Goal: Task Accomplishment & Management: Use online tool/utility

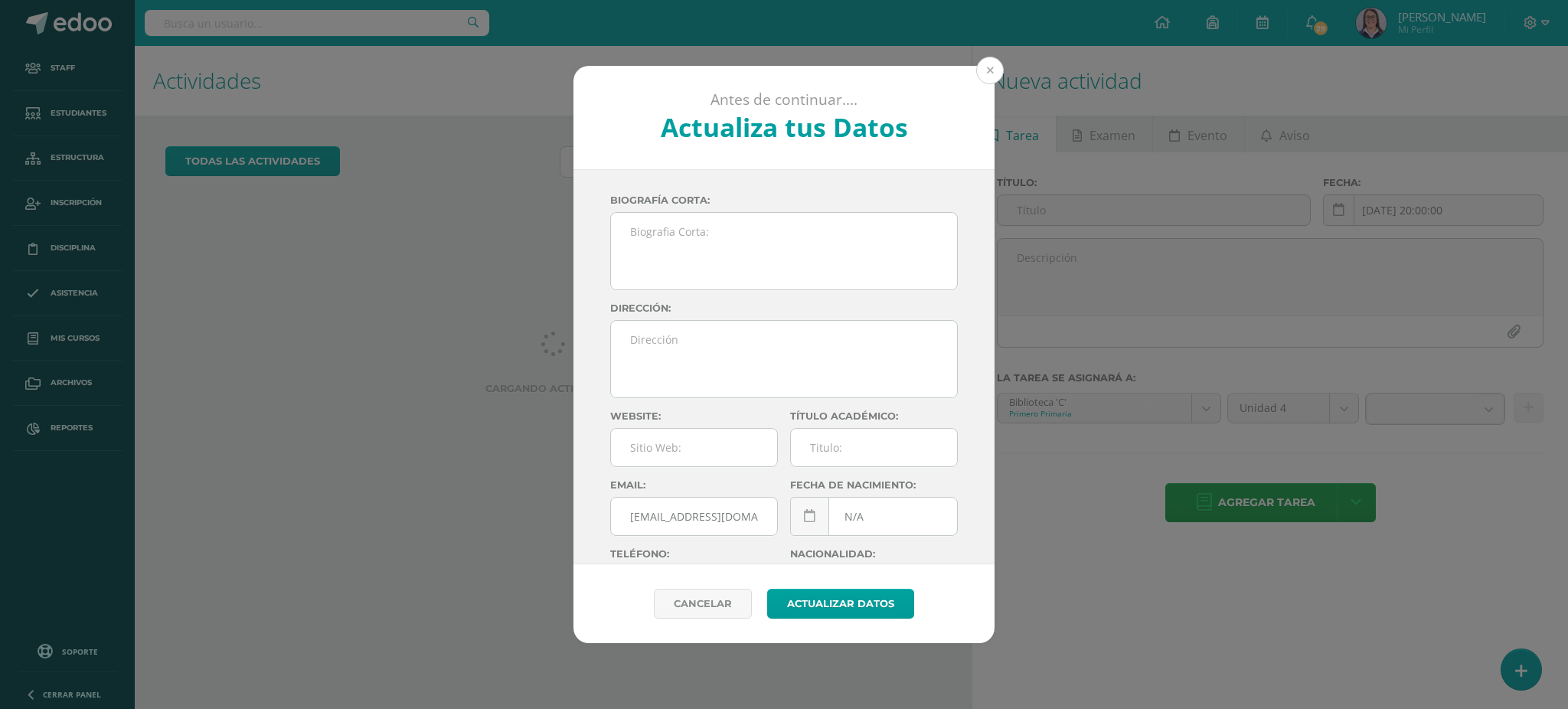
click at [986, 72] on button at bounding box center [990, 70] width 28 height 28
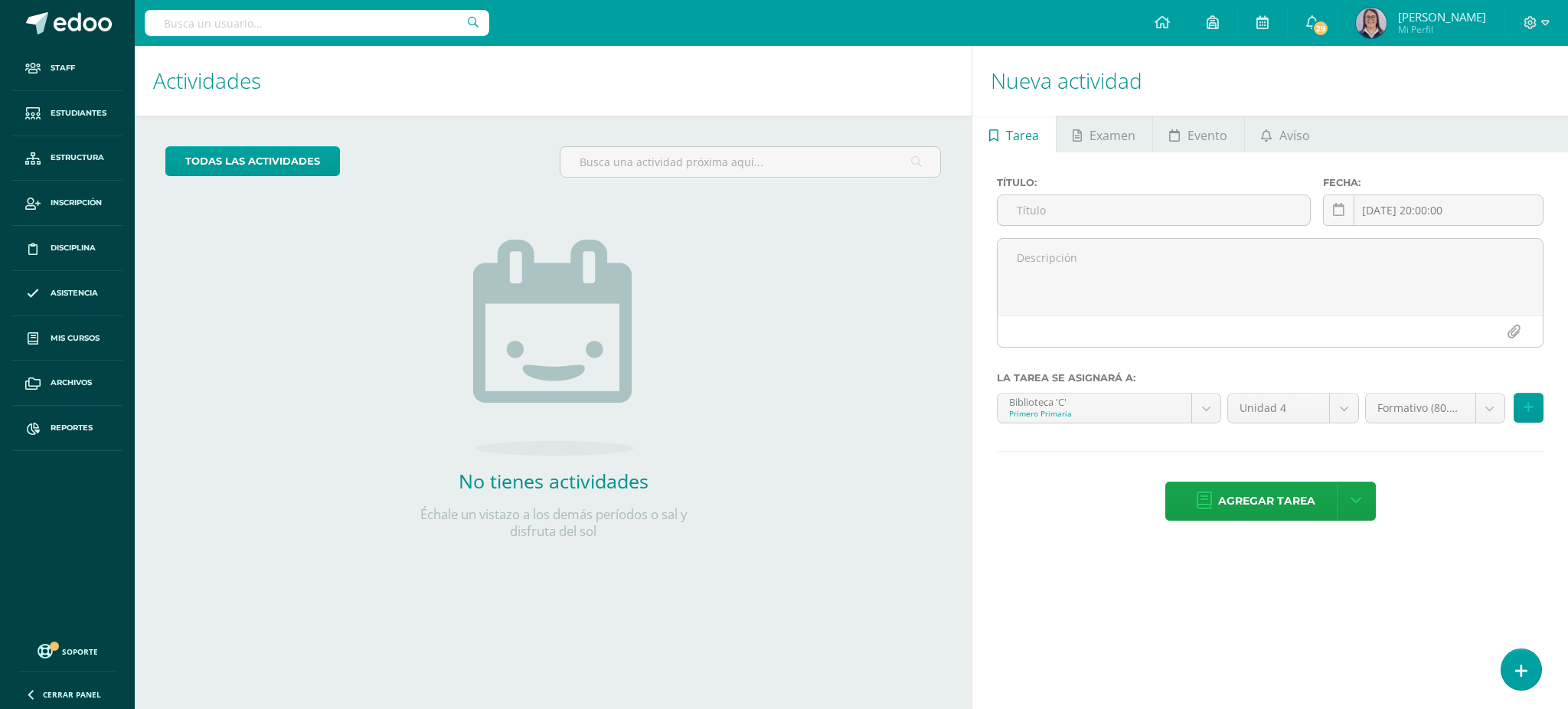
click at [240, 17] on input "text" at bounding box center [317, 23] width 345 height 26
click at [346, 18] on input "tecnología quinto" at bounding box center [317, 23] width 345 height 26
type input "tecnología quinto a"
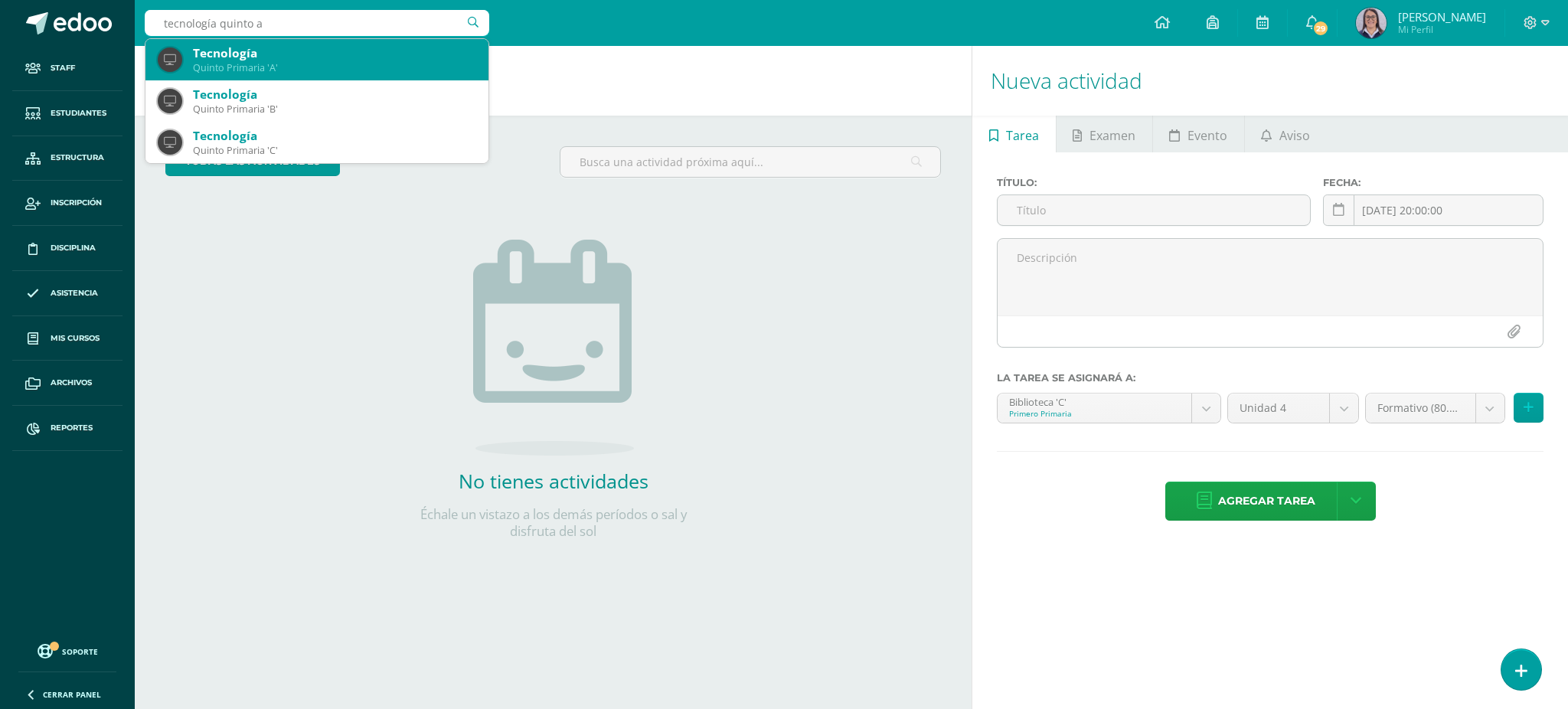
click at [303, 49] on div "Tecnología" at bounding box center [335, 53] width 283 height 16
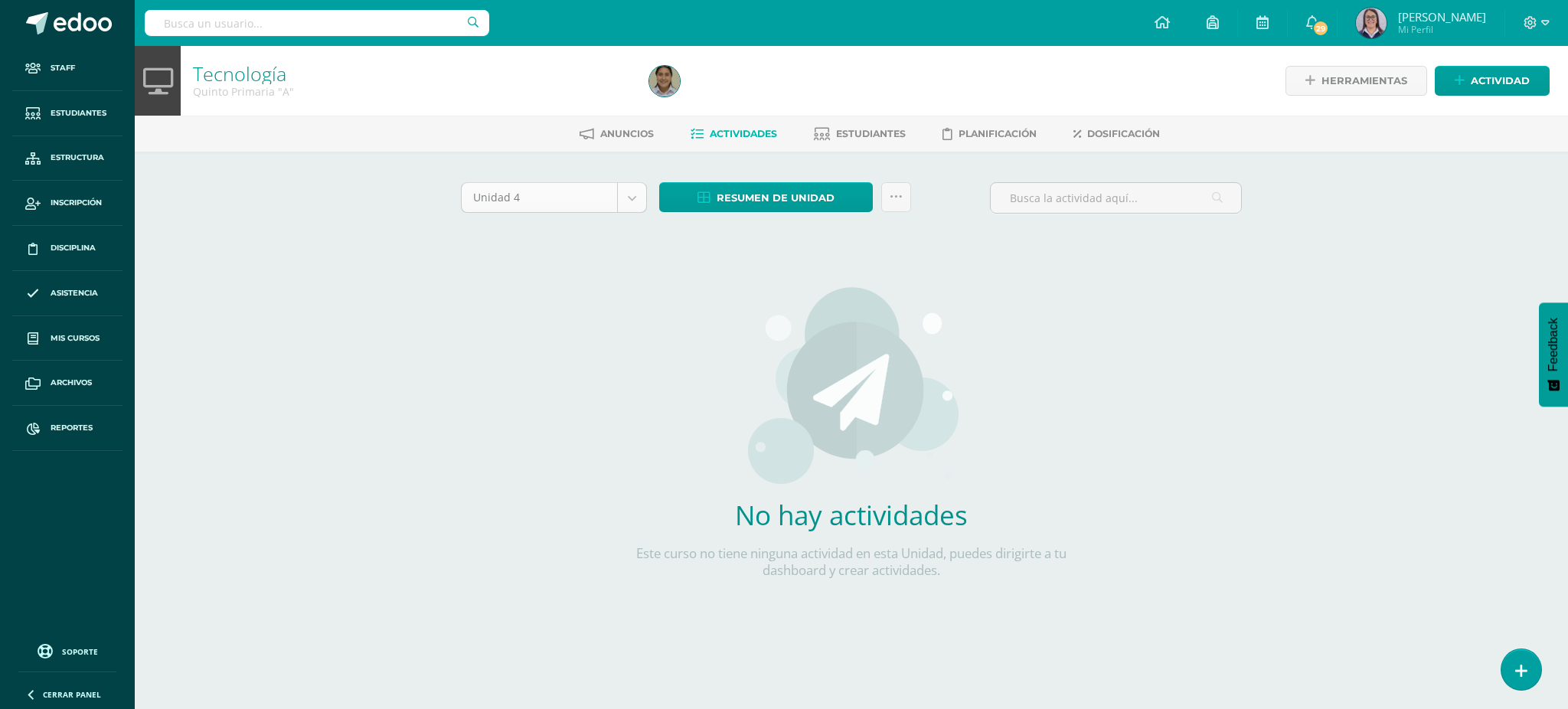
click at [617, 201] on body "Staff Estudiantes Estructura Inscripción Disciplina Asistencia Mis cursos Archi…" at bounding box center [784, 329] width 1568 height 658
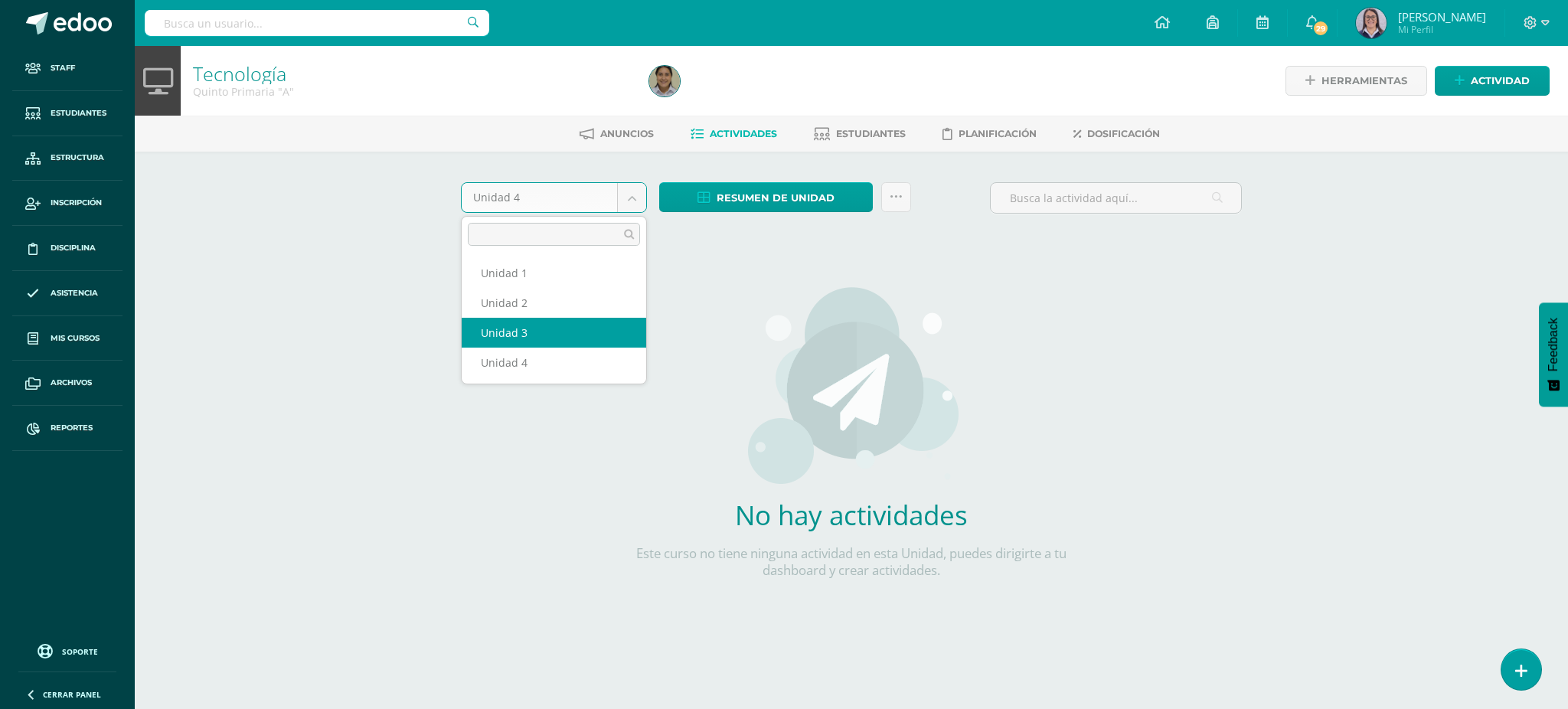
select select "Unidad 3"
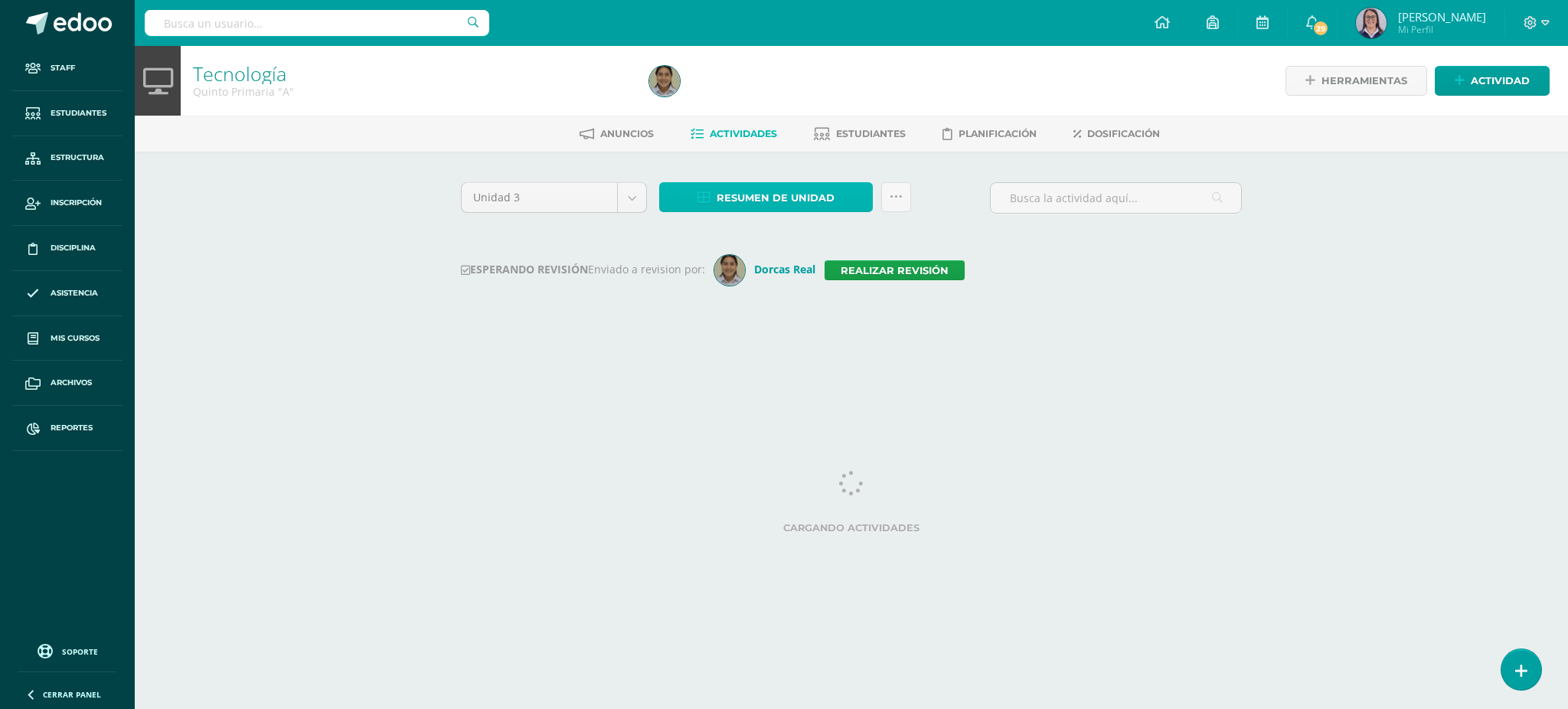
click at [771, 203] on span "Resumen de unidad" at bounding box center [776, 198] width 118 height 29
click at [561, 230] on div "Unidad 3 Unidad 1 Unidad 2 Unidad 3 Unidad 4 Resumen de unidad Subir actividade…" at bounding box center [851, 255] width 793 height 147
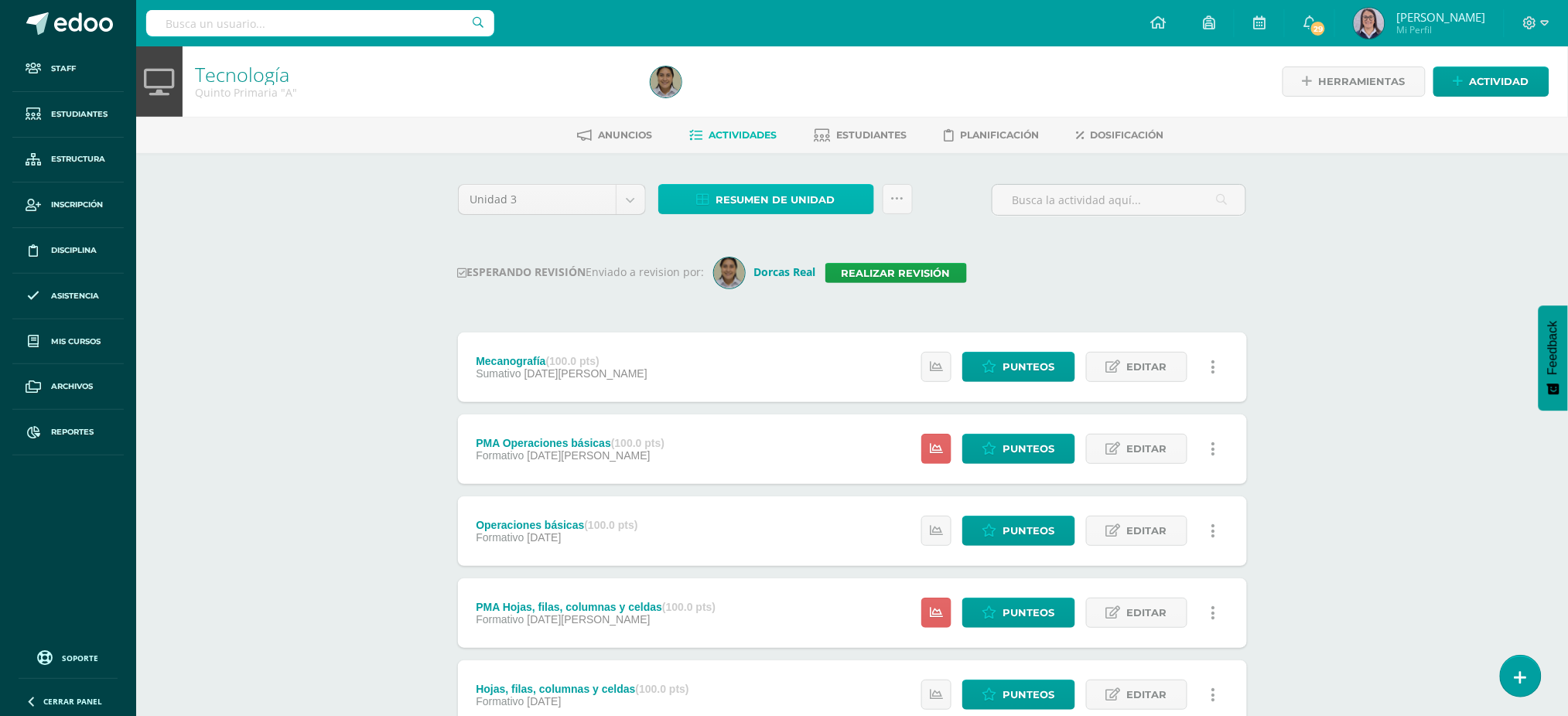
click at [812, 198] on span "Resumen de unidad" at bounding box center [776, 200] width 119 height 29
click at [738, 198] on span "Resumen de unidad" at bounding box center [776, 200] width 119 height 29
click at [1040, 252] on div "Unidad 3 Unidad 1 Unidad 2 Unidad 3 Unidad 4 Resumen de unidad Subir actividade…" at bounding box center [852, 575] width 801 height 782
click at [794, 186] on span "Resumen de unidad" at bounding box center [776, 200] width 119 height 29
click at [682, 191] on link "Resumen de unidad" at bounding box center [766, 198] width 215 height 30
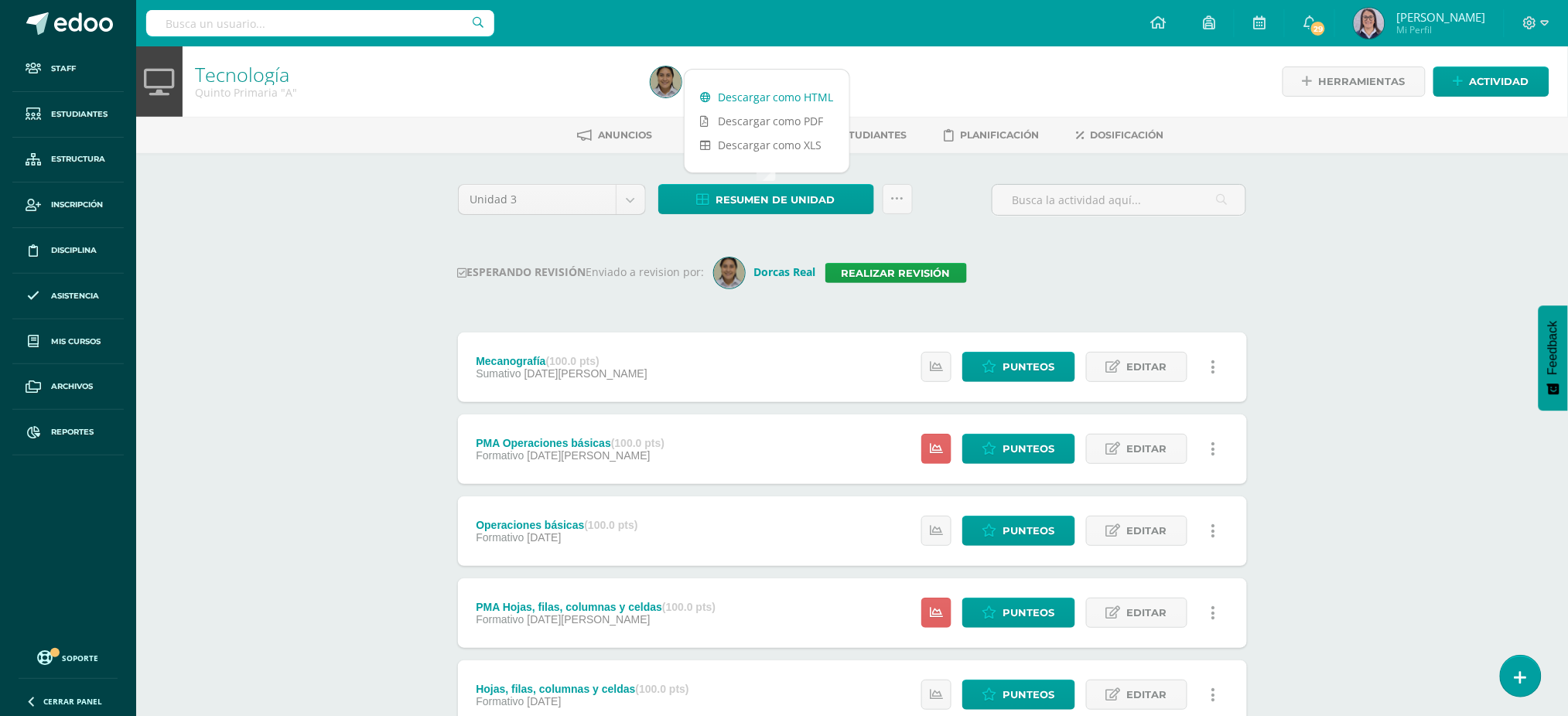
click at [715, 95] on link "Descargar como HTML" at bounding box center [767, 97] width 164 height 24
click at [914, 261] on div "ESPERANDO REVISIÓN Enviado a revision por: Dorcas Real Realizar revisión" at bounding box center [853, 272] width 789 height 31
click at [914, 276] on link "Realizar revisión" at bounding box center [896, 273] width 141 height 20
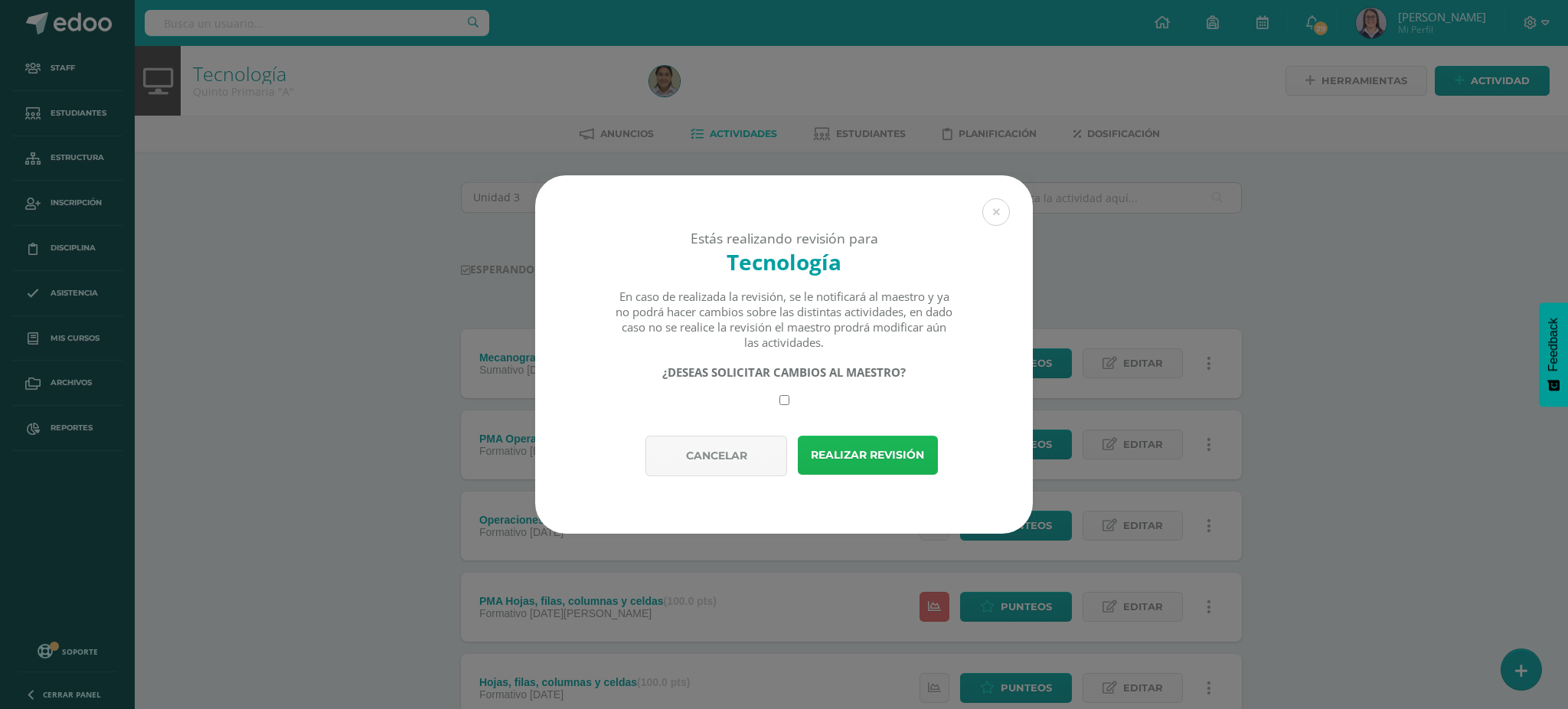
click at [883, 458] on button "Realizar revisión" at bounding box center [867, 455] width 140 height 39
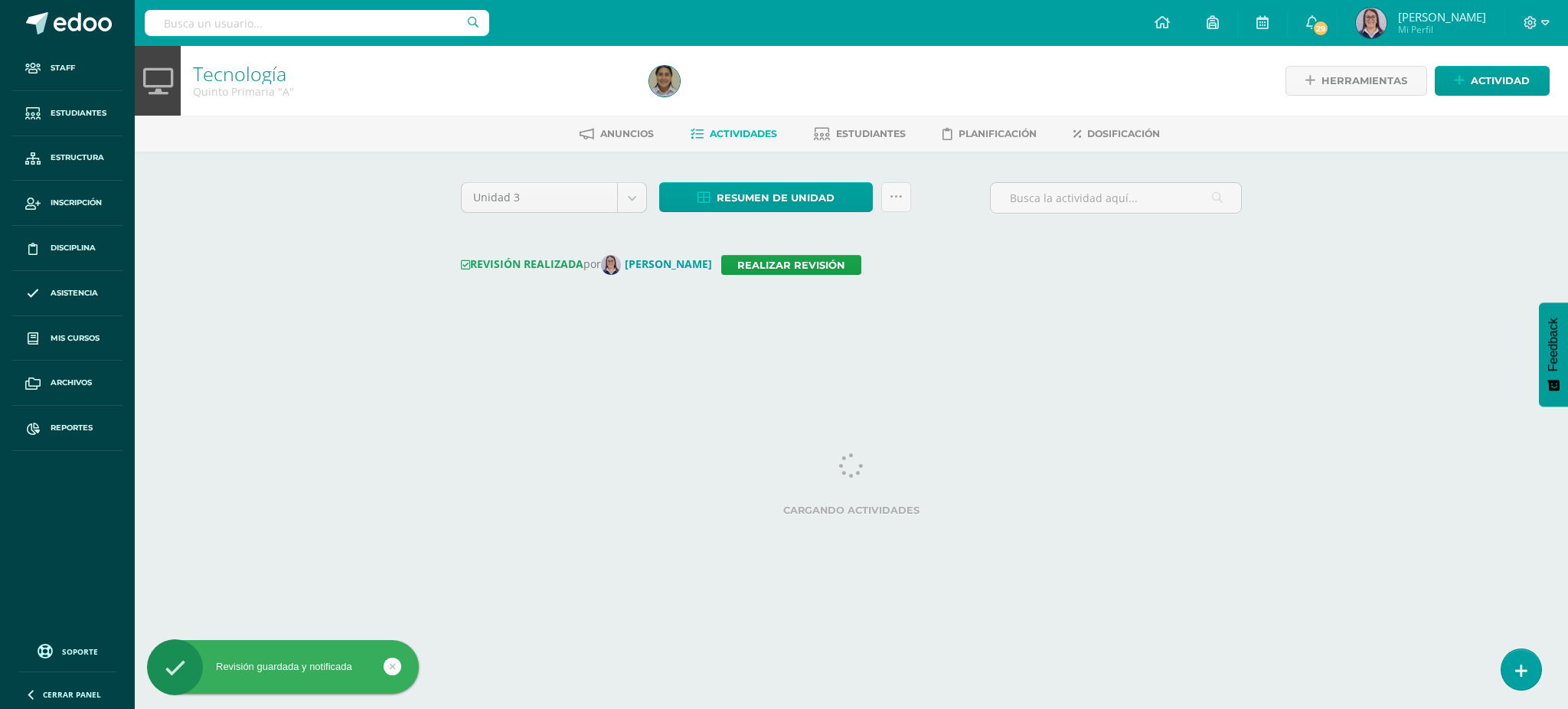
click at [914, 188] on div "Resumen de unidad Descargar como HTML Descargar como PDF Descargar como XLS Sub…" at bounding box center [785, 204] width 264 height 44
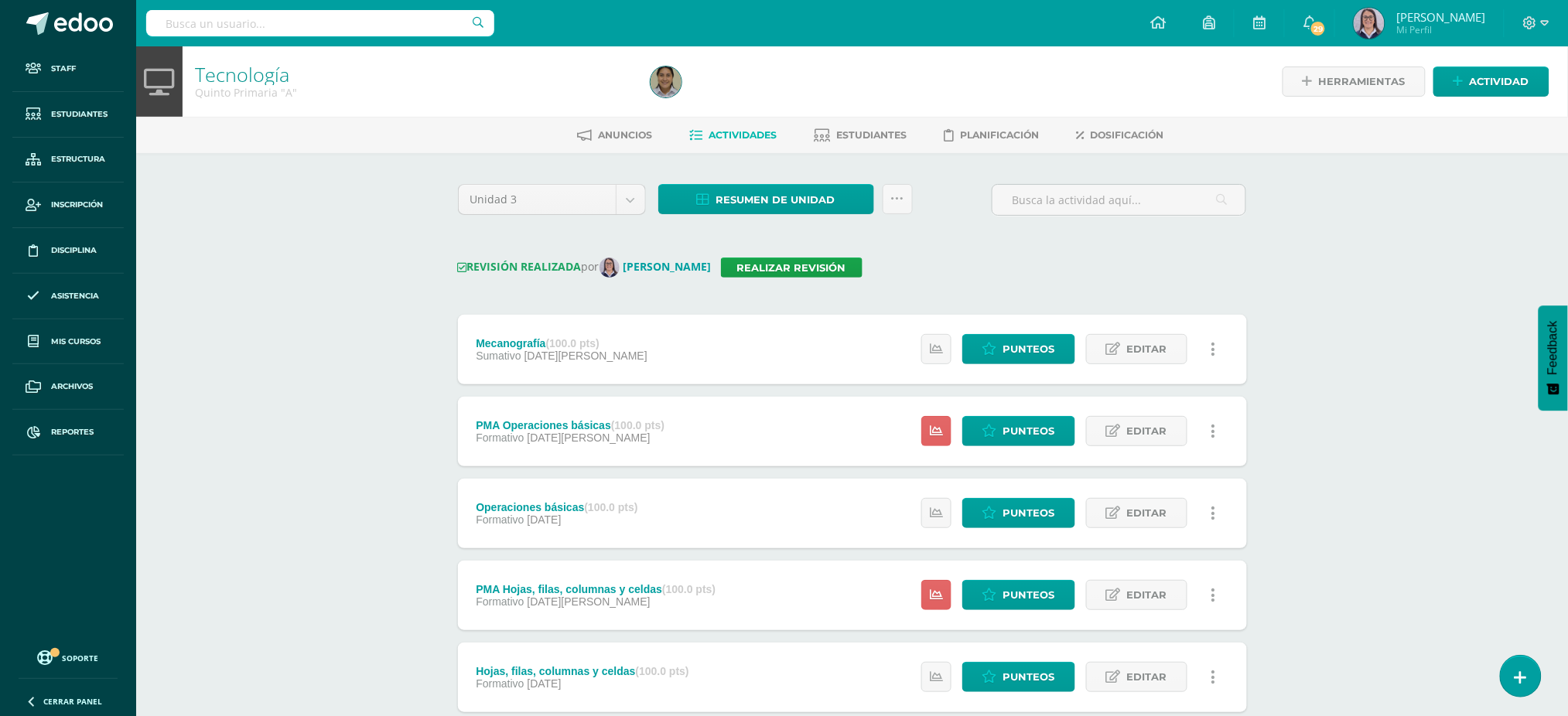
click at [413, 26] on input "text" at bounding box center [320, 23] width 348 height 26
type input "tecnología quinto c"
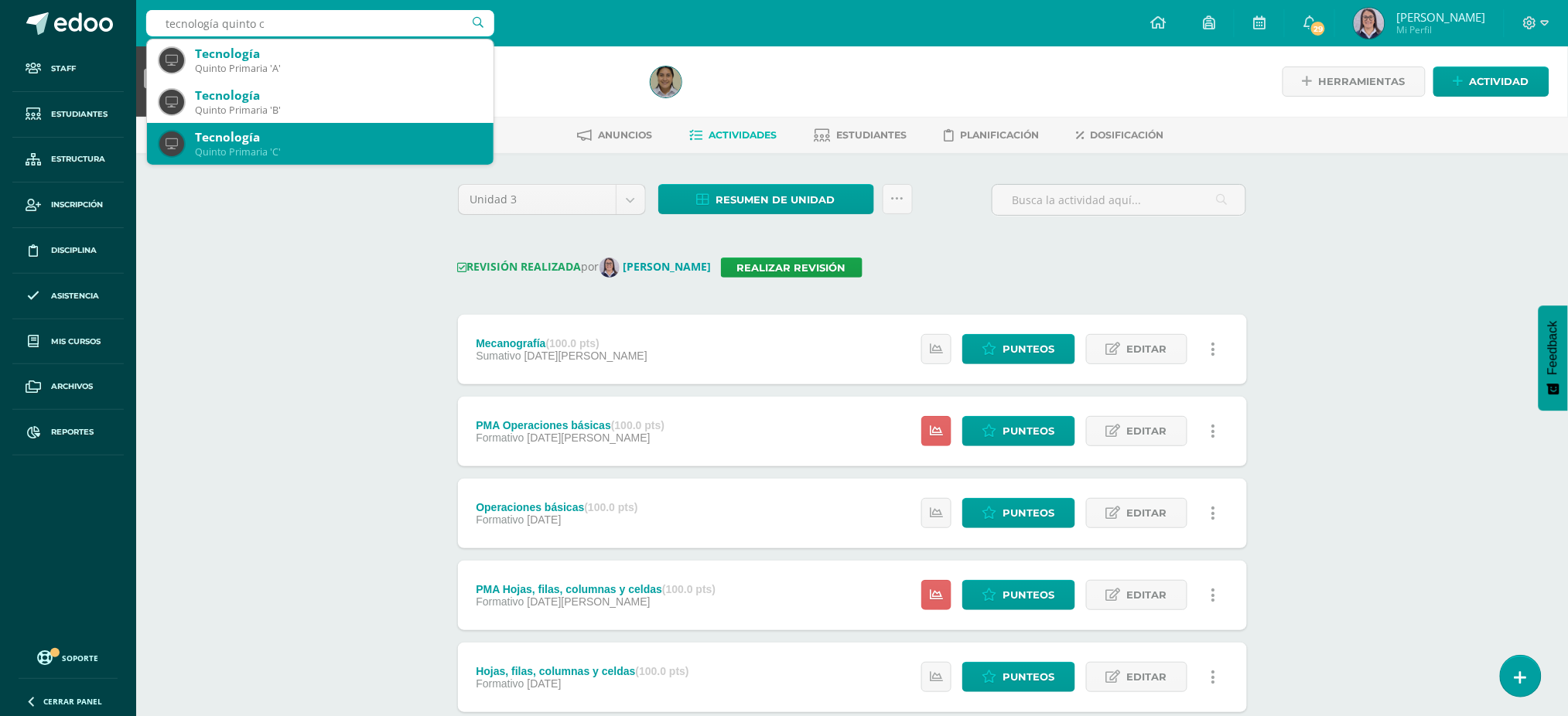
click at [313, 146] on div "Quinto Primaria 'C'" at bounding box center [338, 152] width 286 height 13
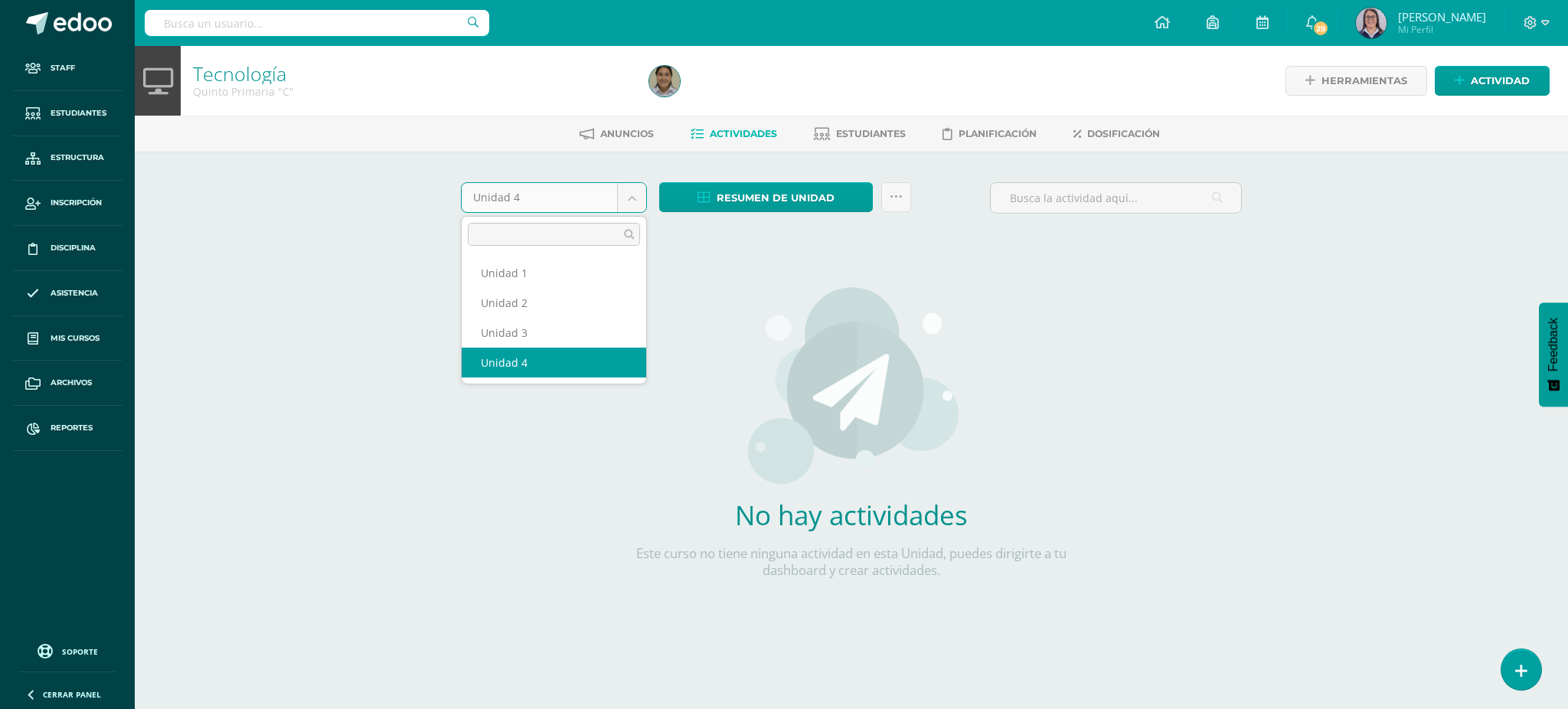
click at [615, 197] on body "Staff Estudiantes Estructura Inscripción Disciplina Asistencia Mis cursos Archi…" at bounding box center [784, 329] width 1568 height 658
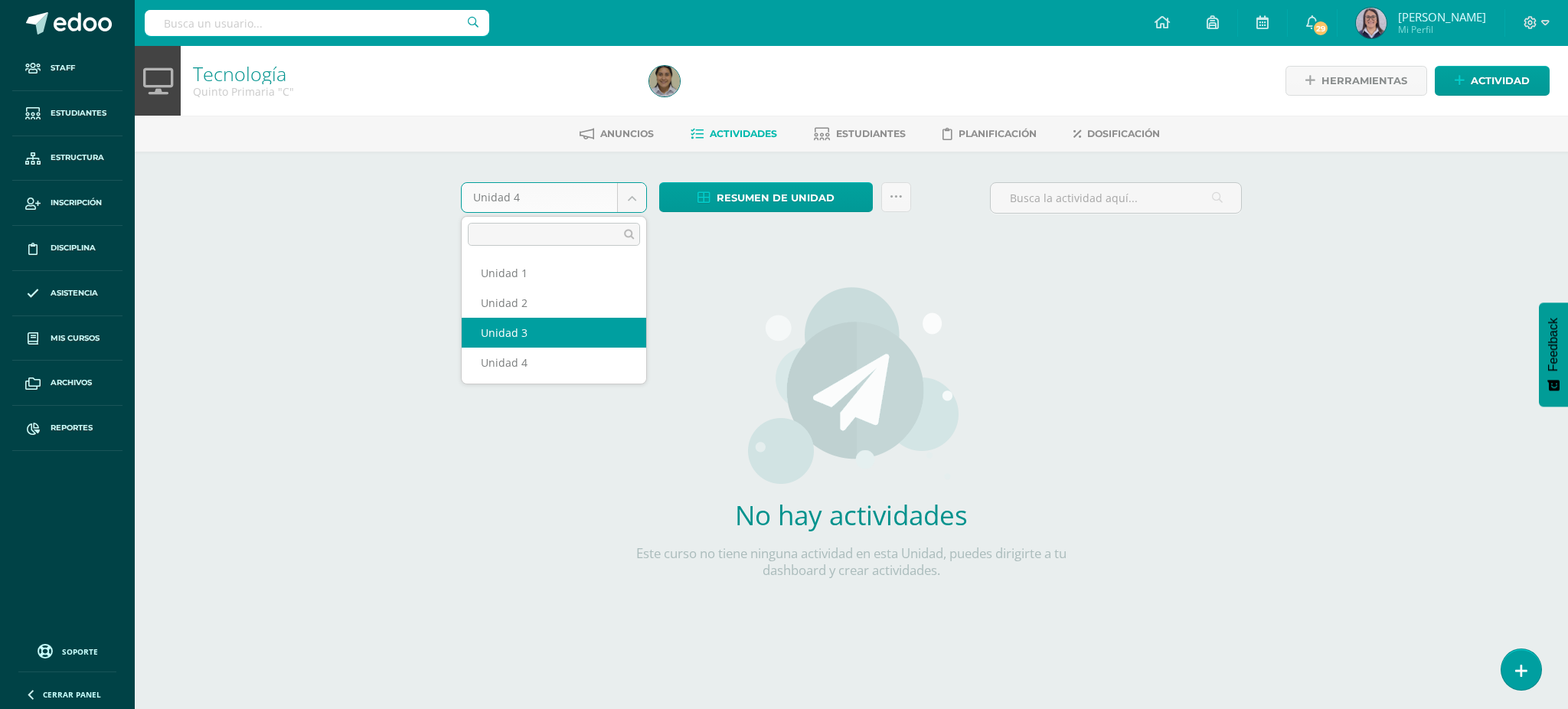
select select "Unidad 3"
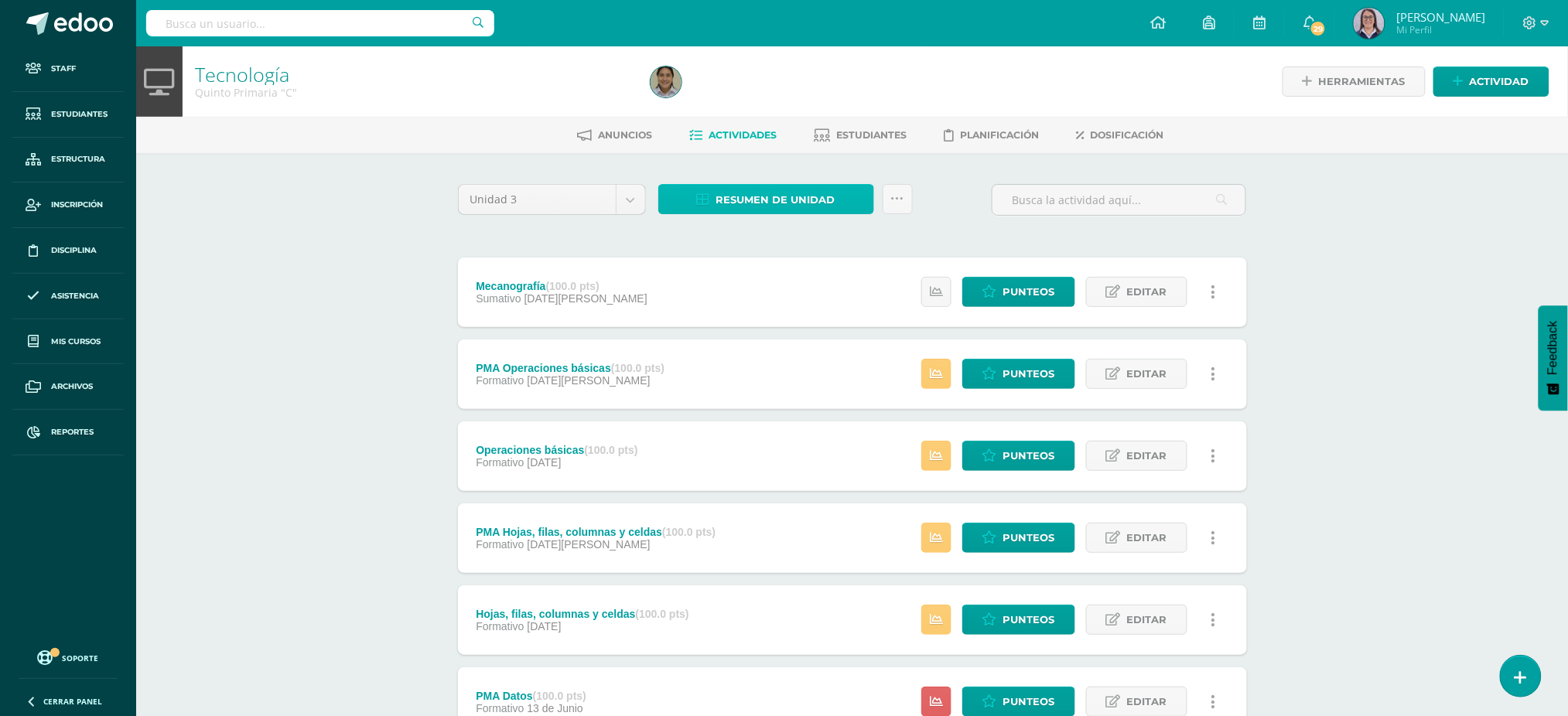
click at [738, 197] on span "Resumen de unidad" at bounding box center [776, 200] width 119 height 29
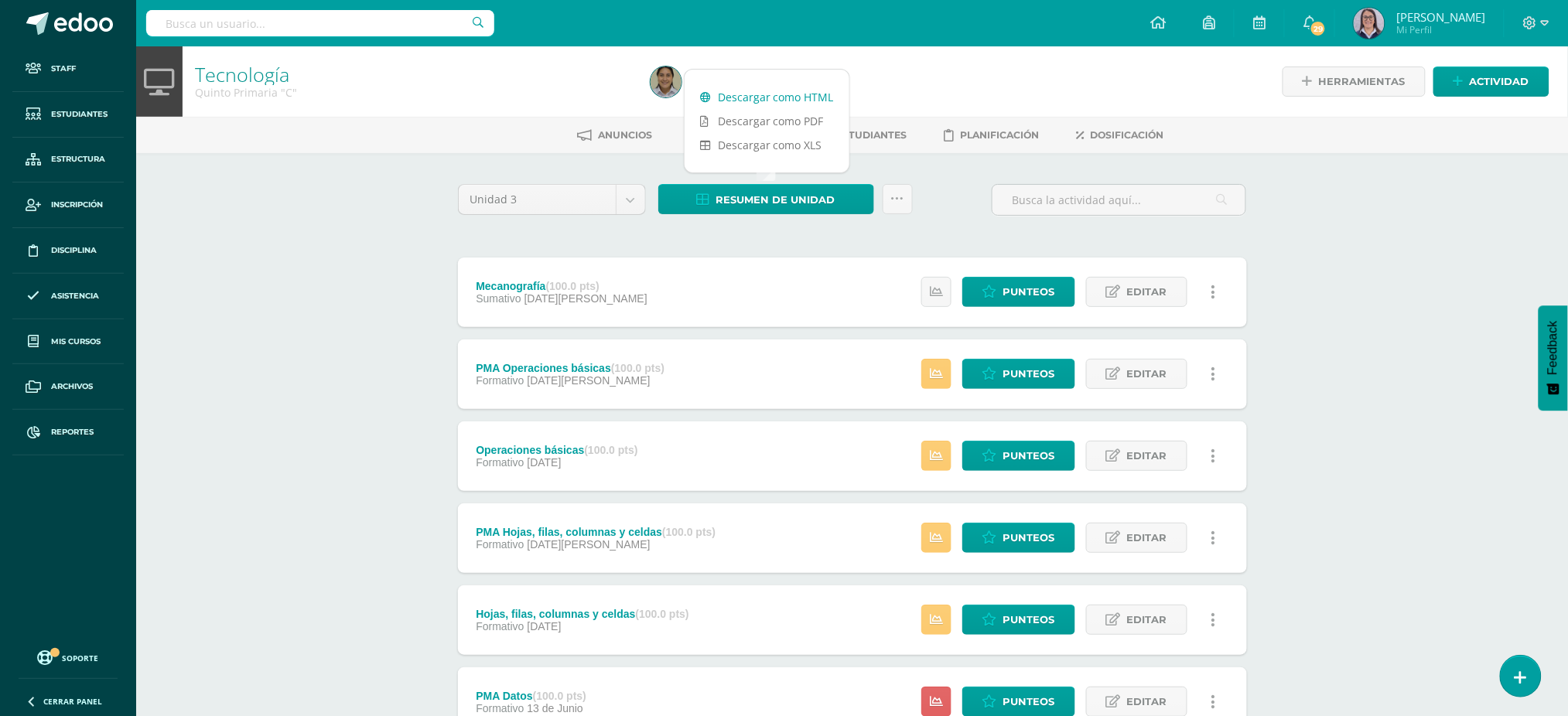
click at [750, 88] on link "Descargar como HTML" at bounding box center [767, 97] width 164 height 24
click at [316, 18] on input "text" at bounding box center [320, 23] width 348 height 26
type input "TECNOLOGÍA SEXTO"
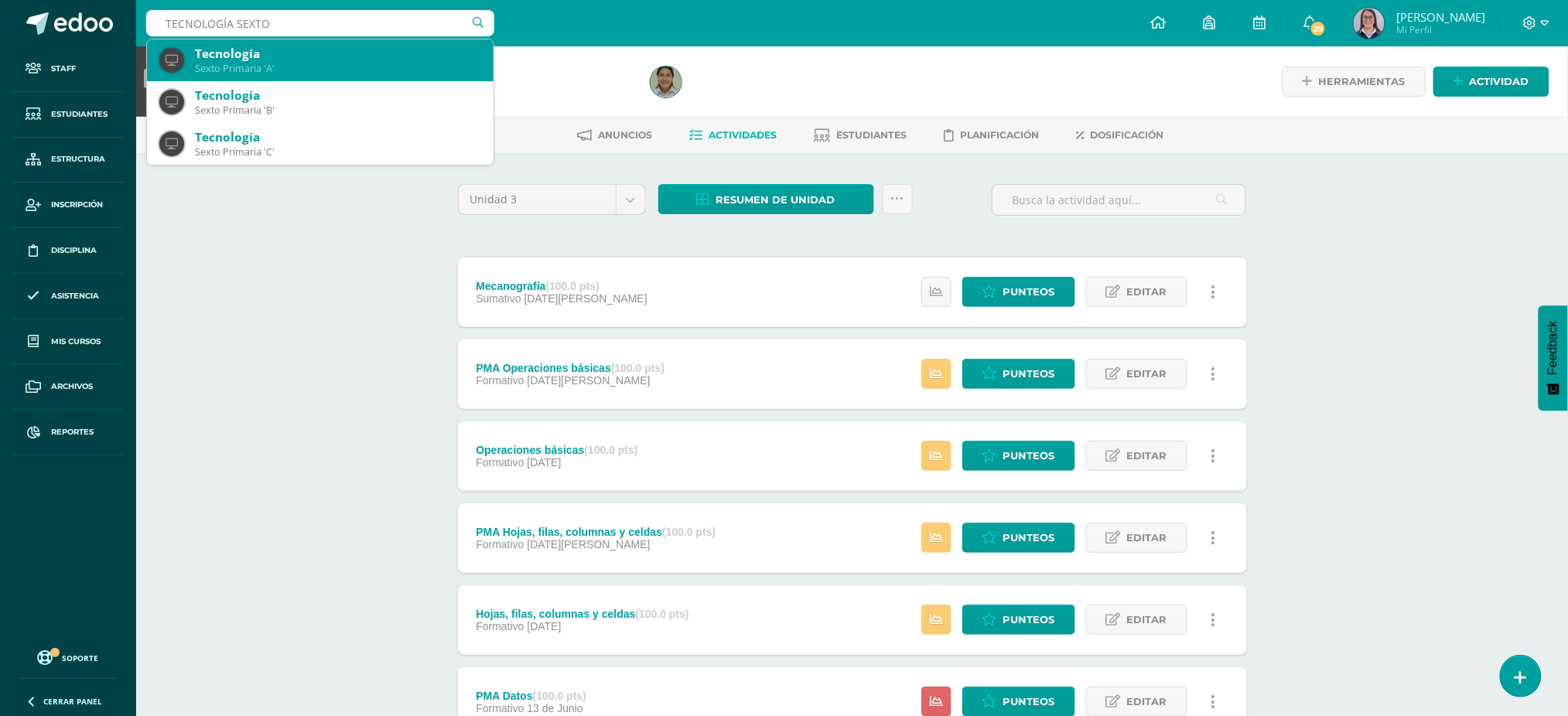
click at [252, 63] on div "Sexto Primaria 'A'" at bounding box center [338, 68] width 286 height 13
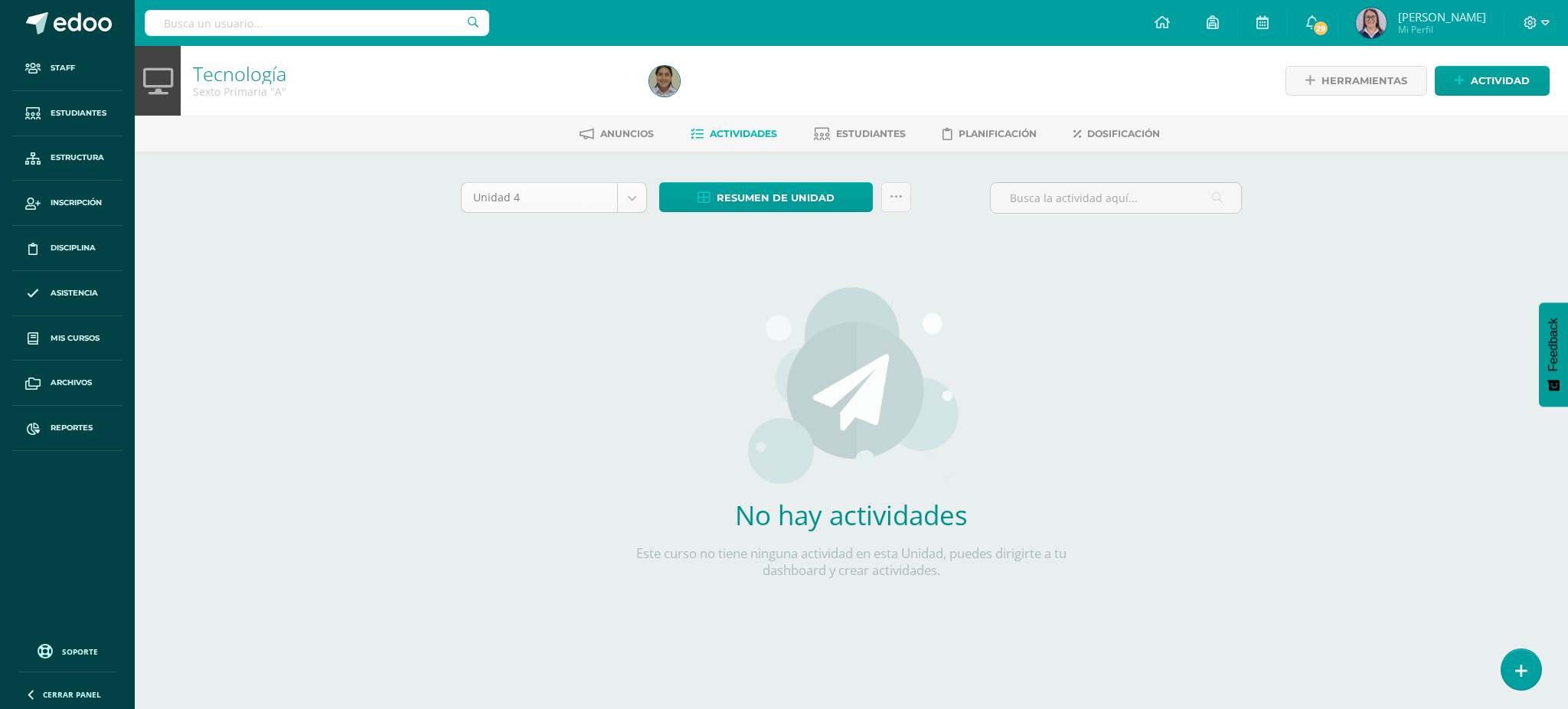
click at [498, 196] on body "Staff Estudiantes Estructura Inscripción Disciplina Asistencia Mis cursos Archi…" at bounding box center [784, 329] width 1568 height 658
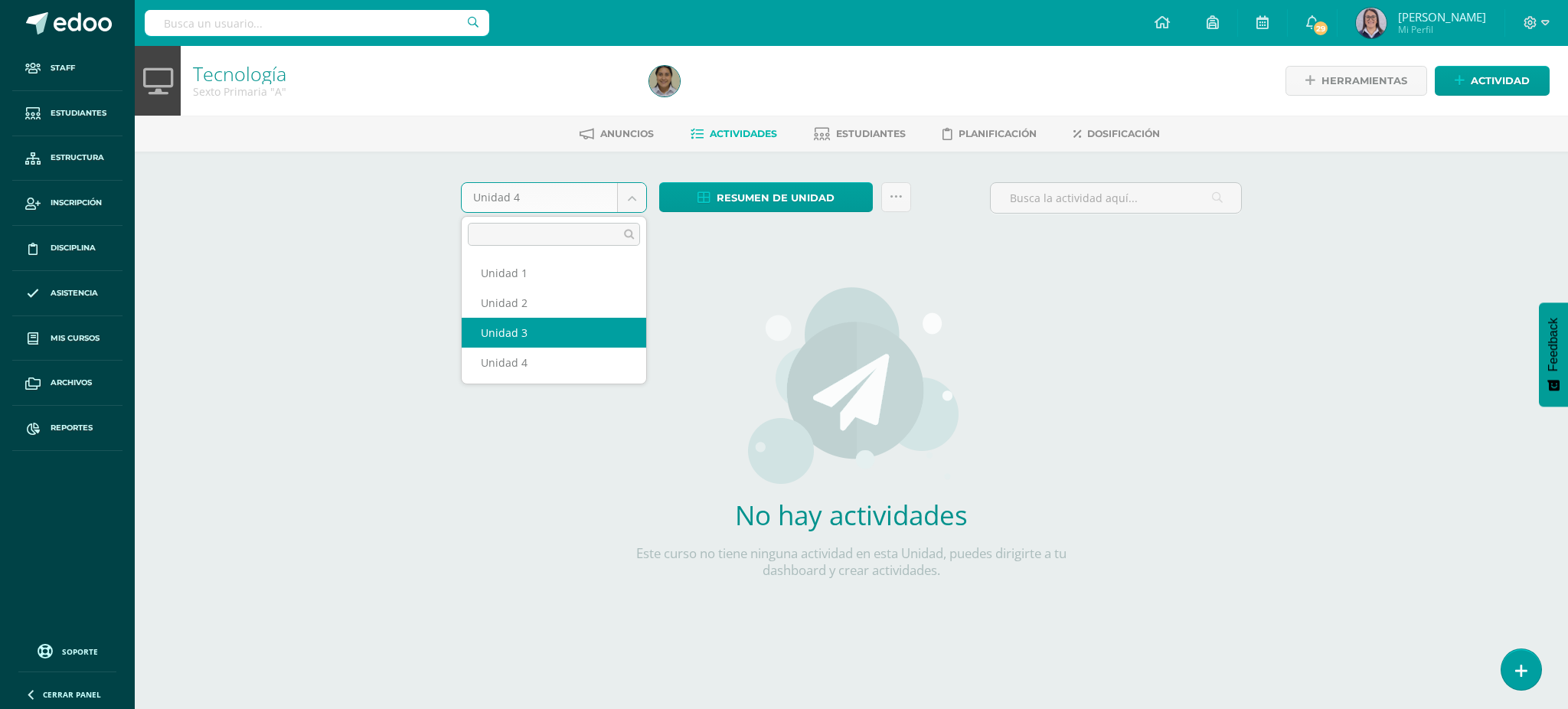
select select "Unidad 3"
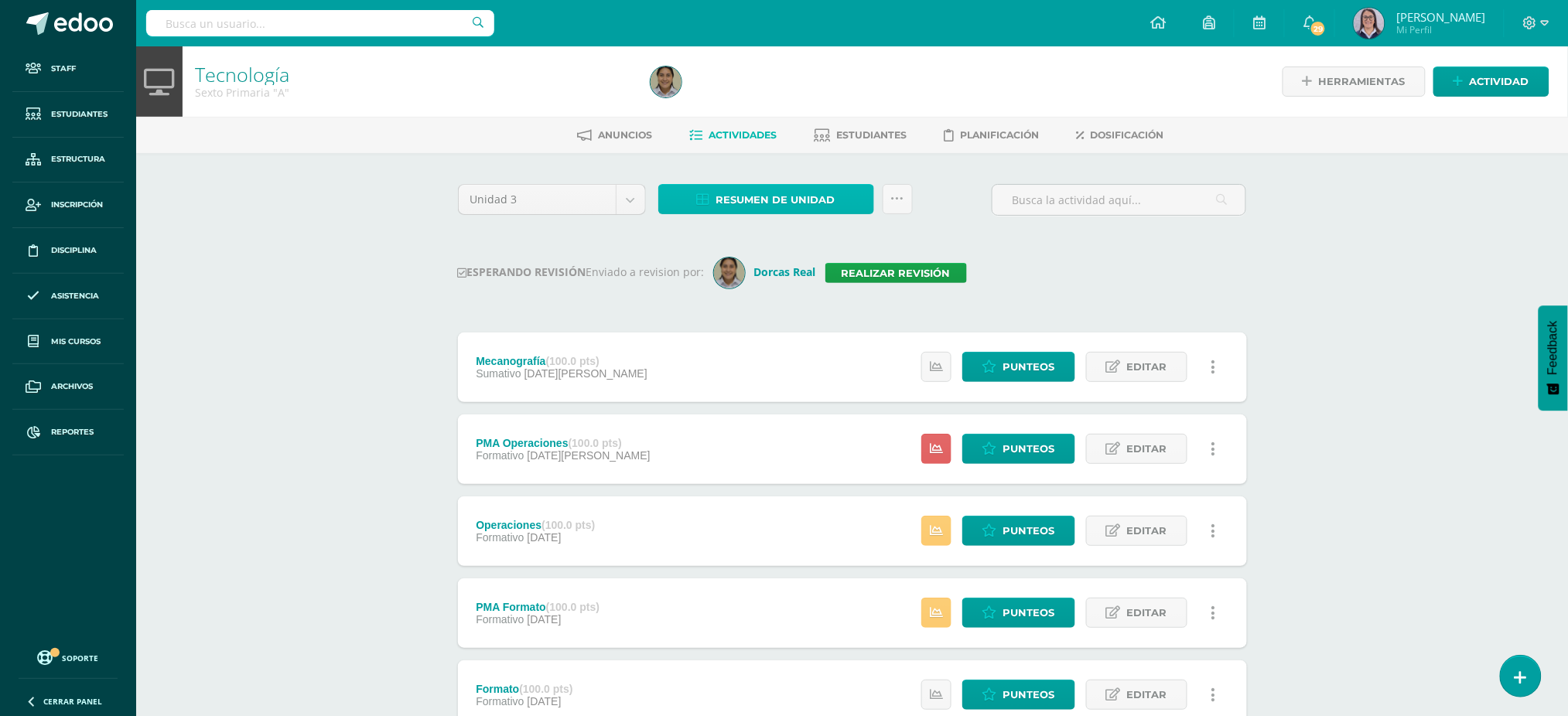
click at [768, 203] on span "Resumen de unidad" at bounding box center [776, 200] width 119 height 29
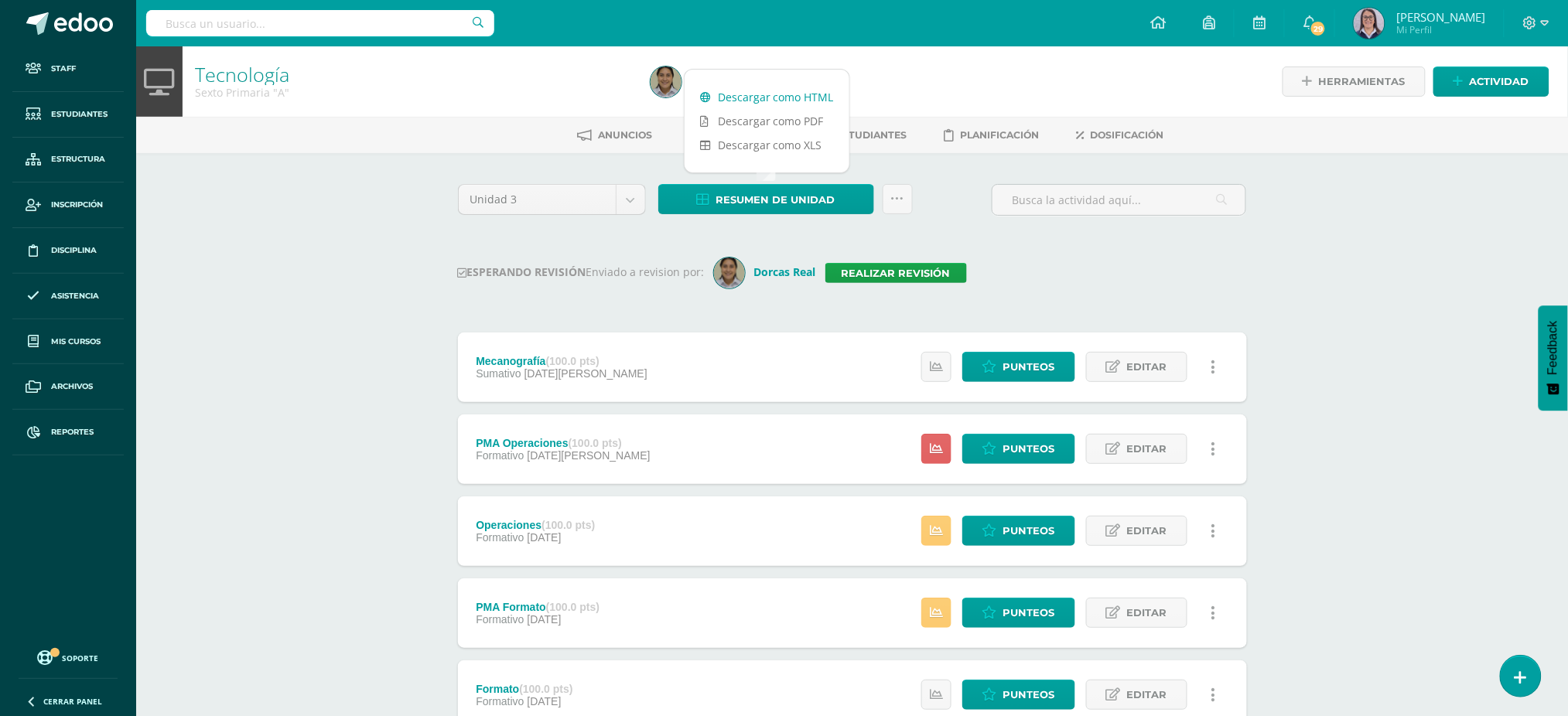
click at [763, 89] on link "Descargar como HTML" at bounding box center [767, 97] width 164 height 24
click at [286, 24] on input "text" at bounding box center [320, 23] width 348 height 26
type input "s"
type input "tecnología sexto"
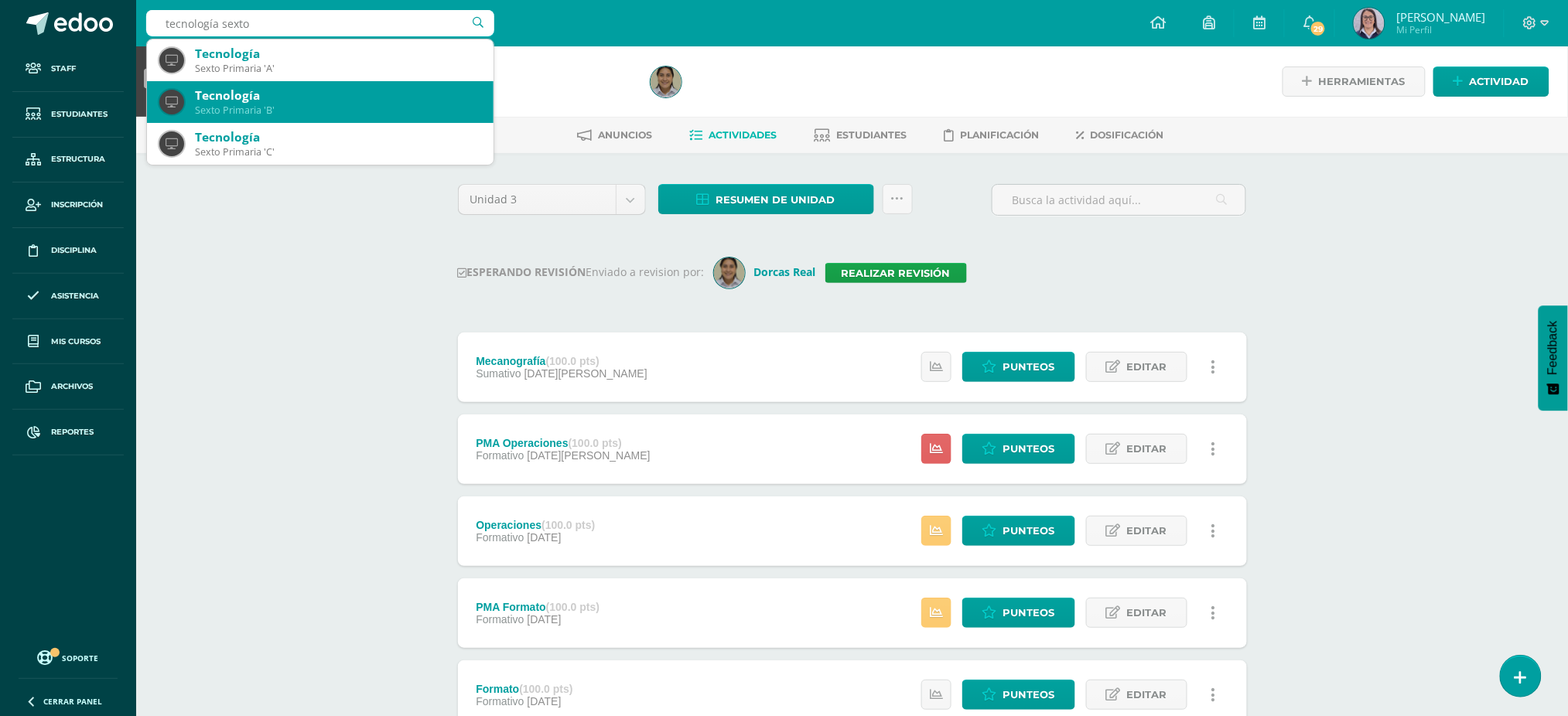
click at [243, 94] on div "Tecnología" at bounding box center [338, 95] width 286 height 16
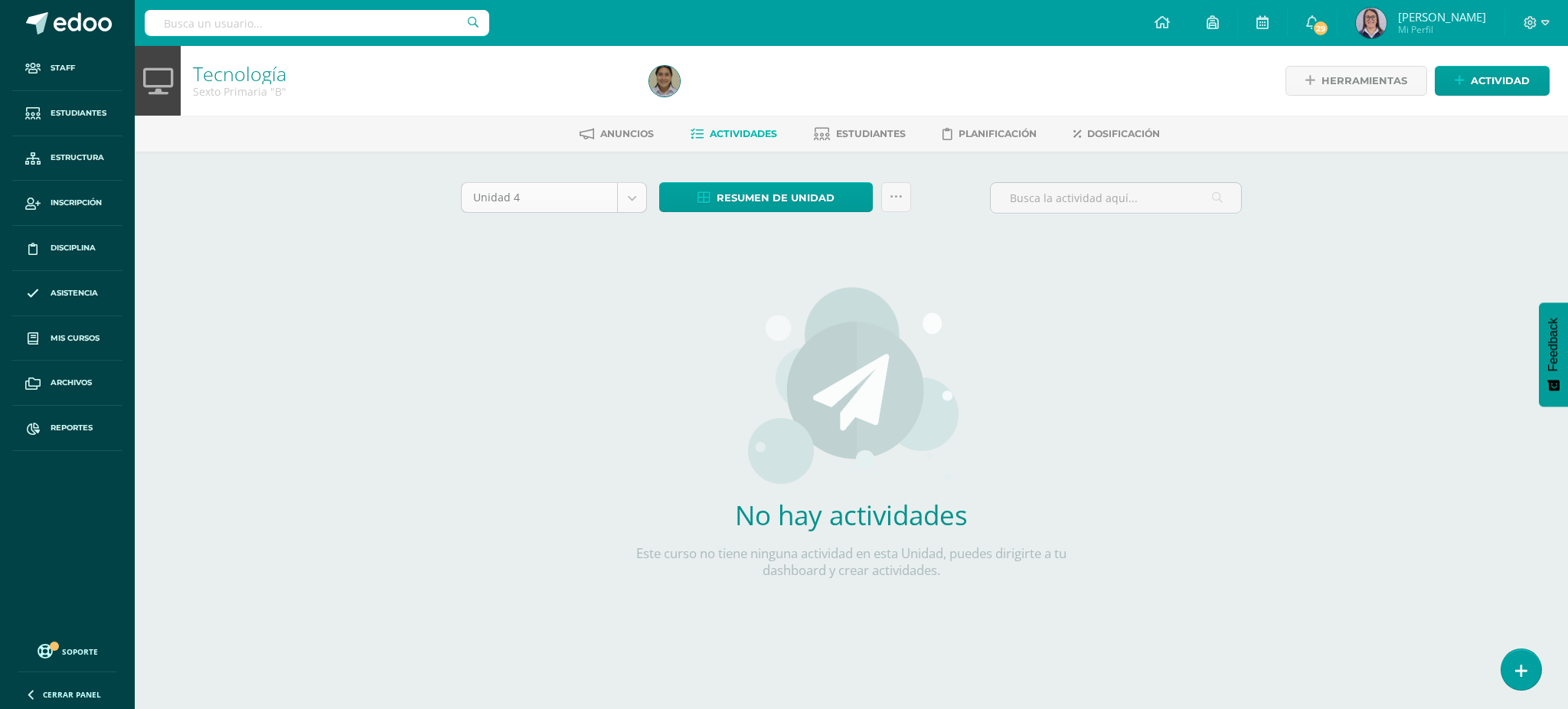
click at [589, 200] on body "Staff Estudiantes Estructura Inscripción Disciplina Asistencia Mis cursos Archi…" at bounding box center [784, 329] width 1568 height 658
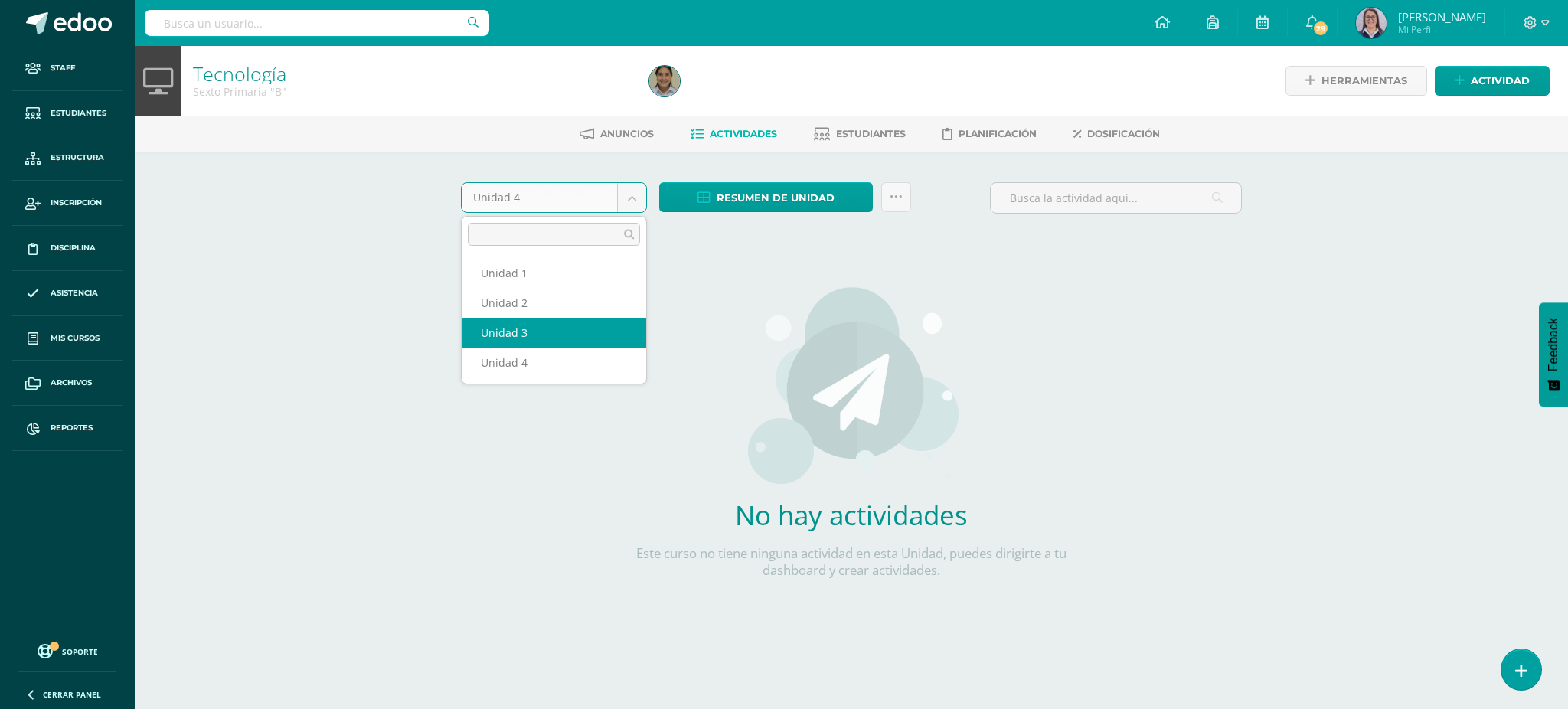
select select "Unidad 3"
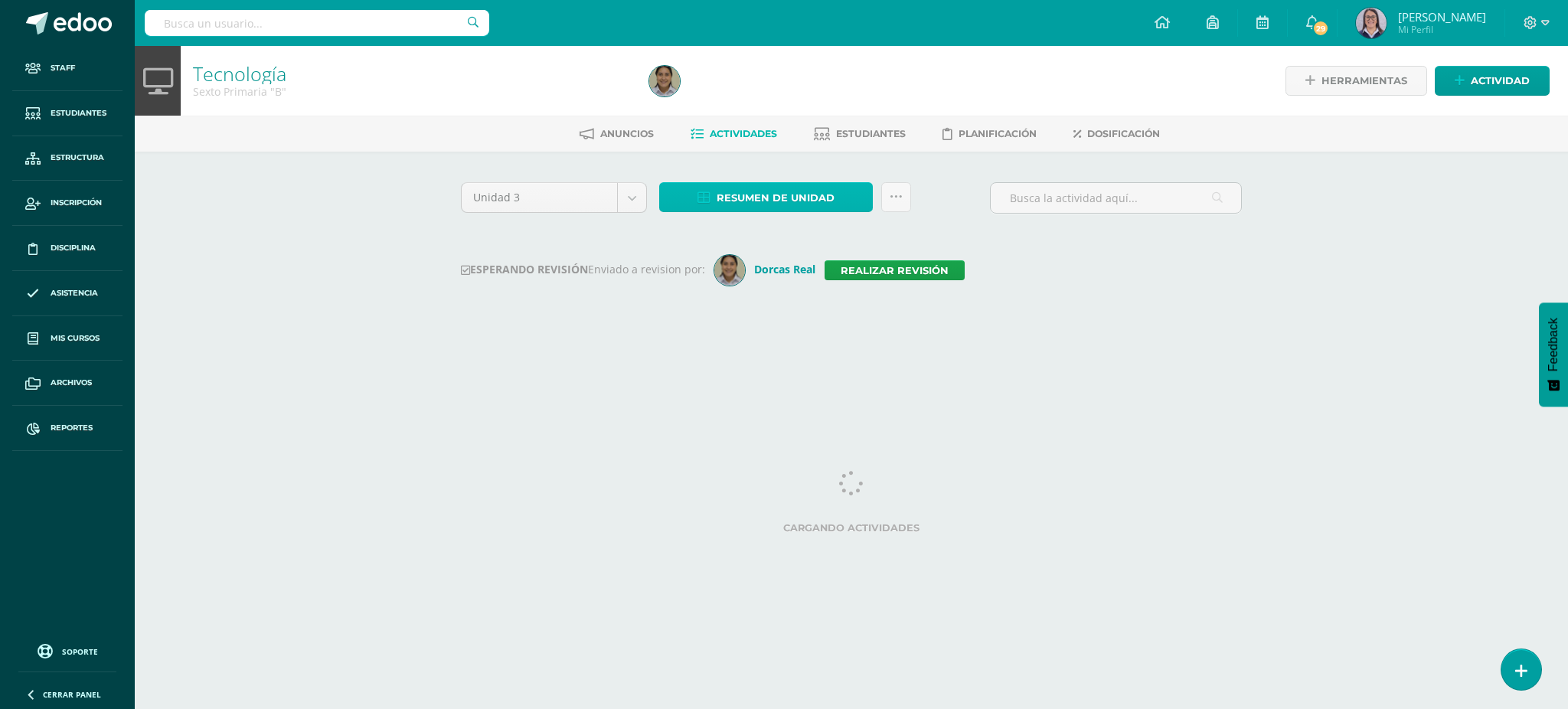
click at [760, 197] on span "Resumen de unidad" at bounding box center [776, 198] width 118 height 29
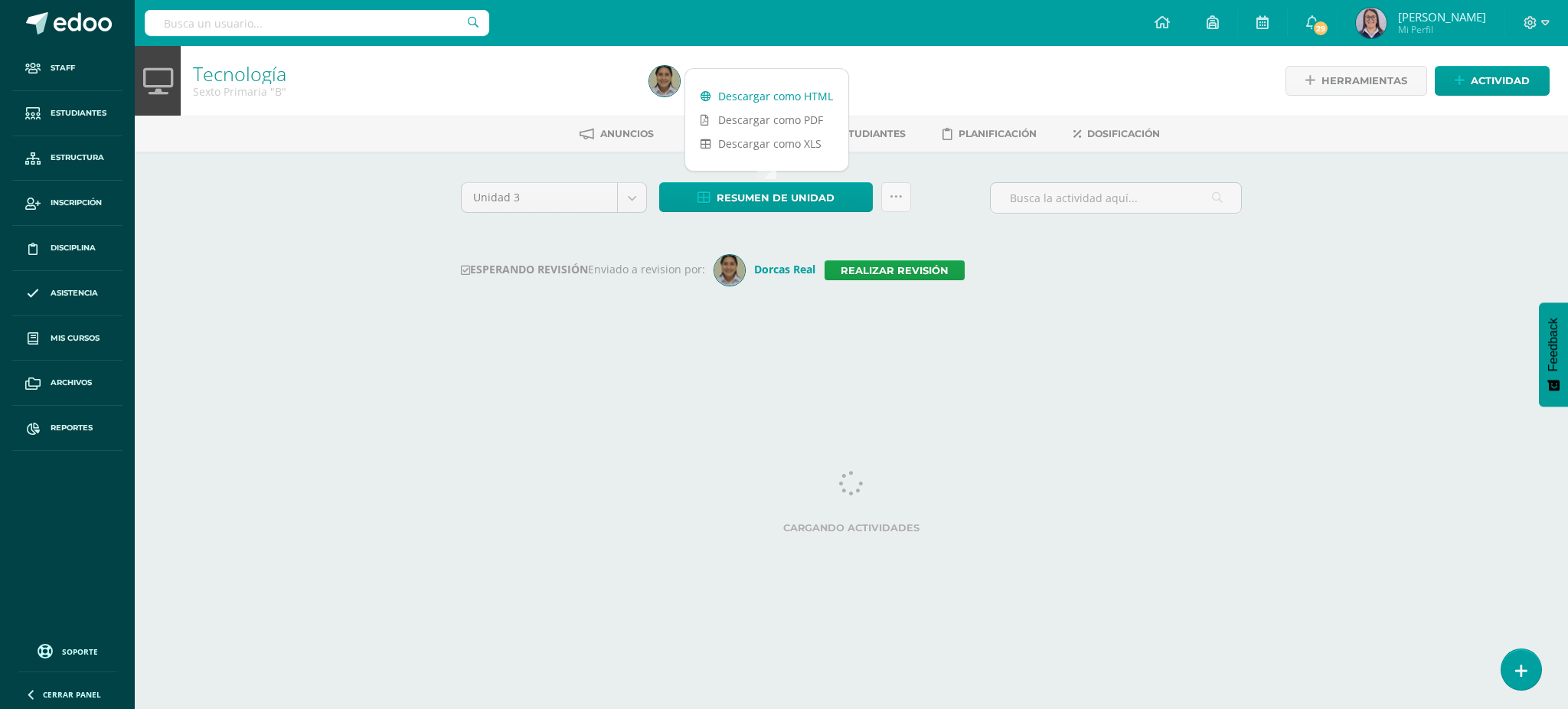
click at [788, 94] on link "Descargar como HTML" at bounding box center [766, 96] width 163 height 24
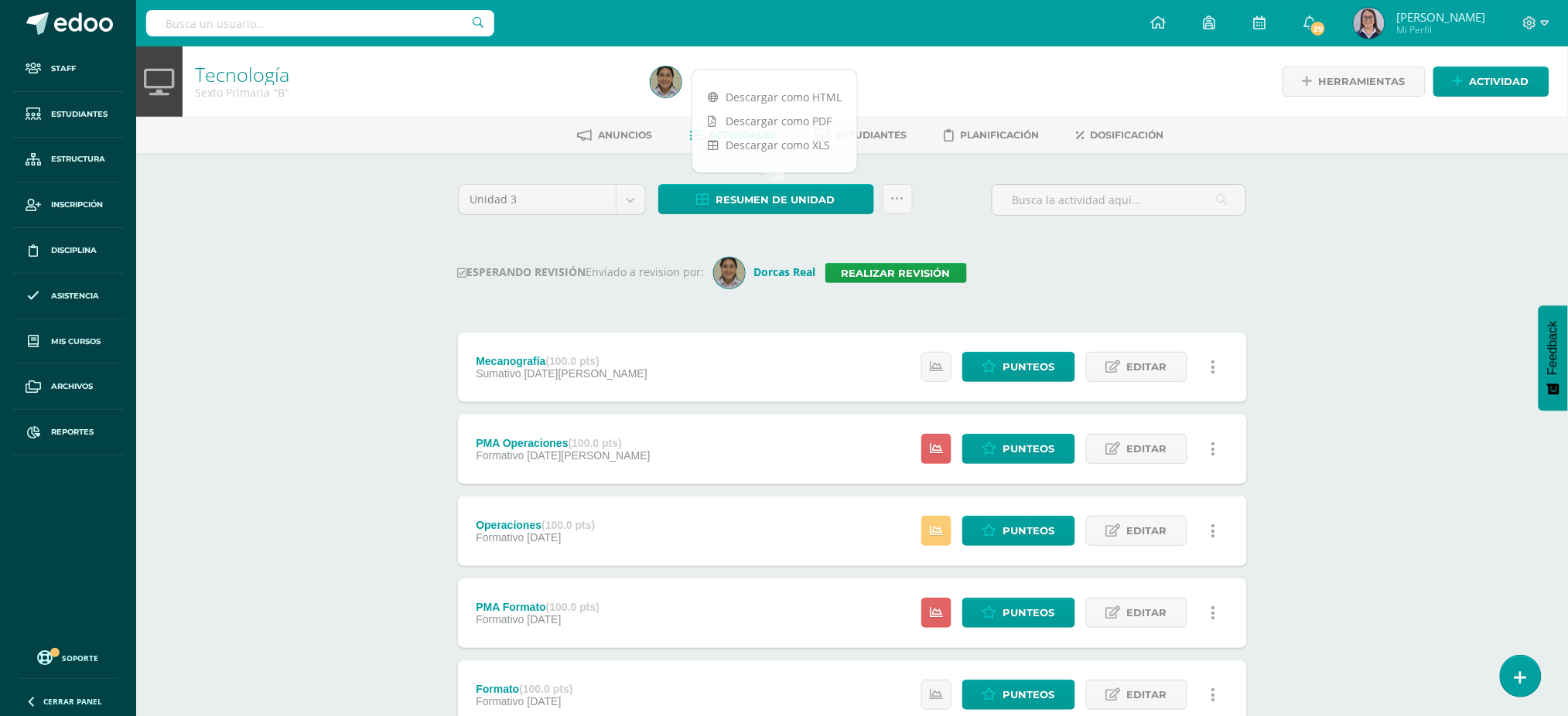
click at [270, 34] on input "text" at bounding box center [320, 23] width 348 height 26
type input "tecnología sexto"
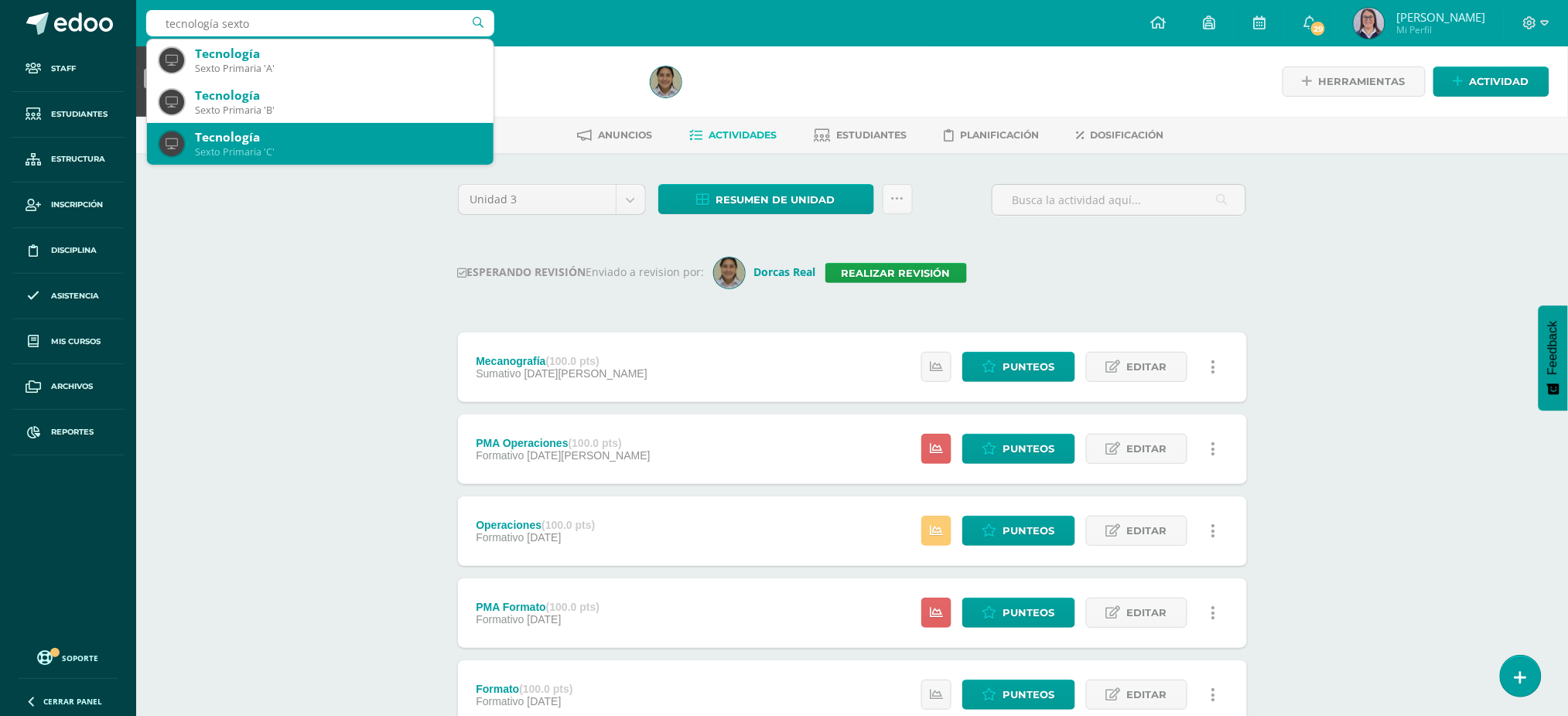
click at [269, 140] on div "Tecnología" at bounding box center [338, 137] width 286 height 16
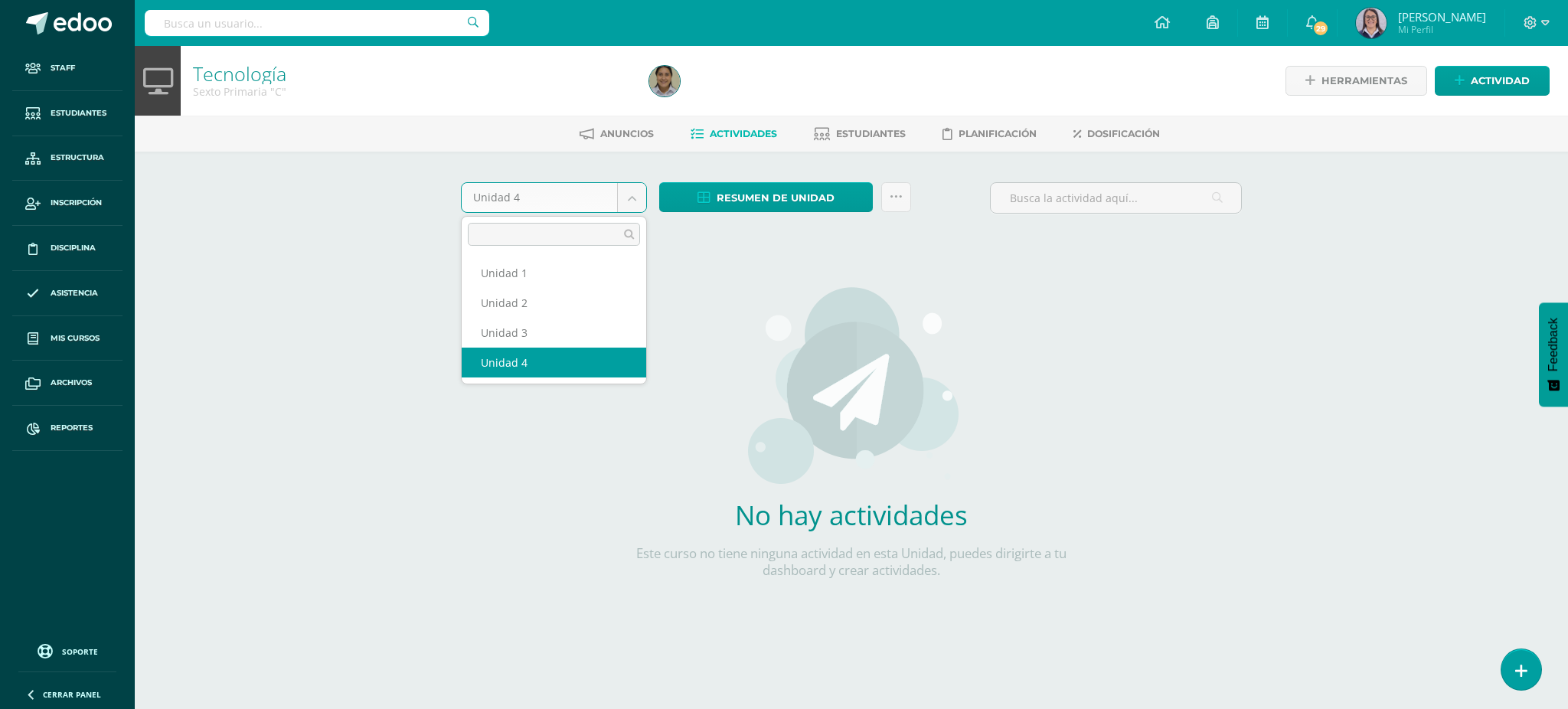
click at [639, 208] on body "Staff Estudiantes Estructura Inscripción Disciplina Asistencia Mis cursos Archi…" at bounding box center [784, 329] width 1568 height 658
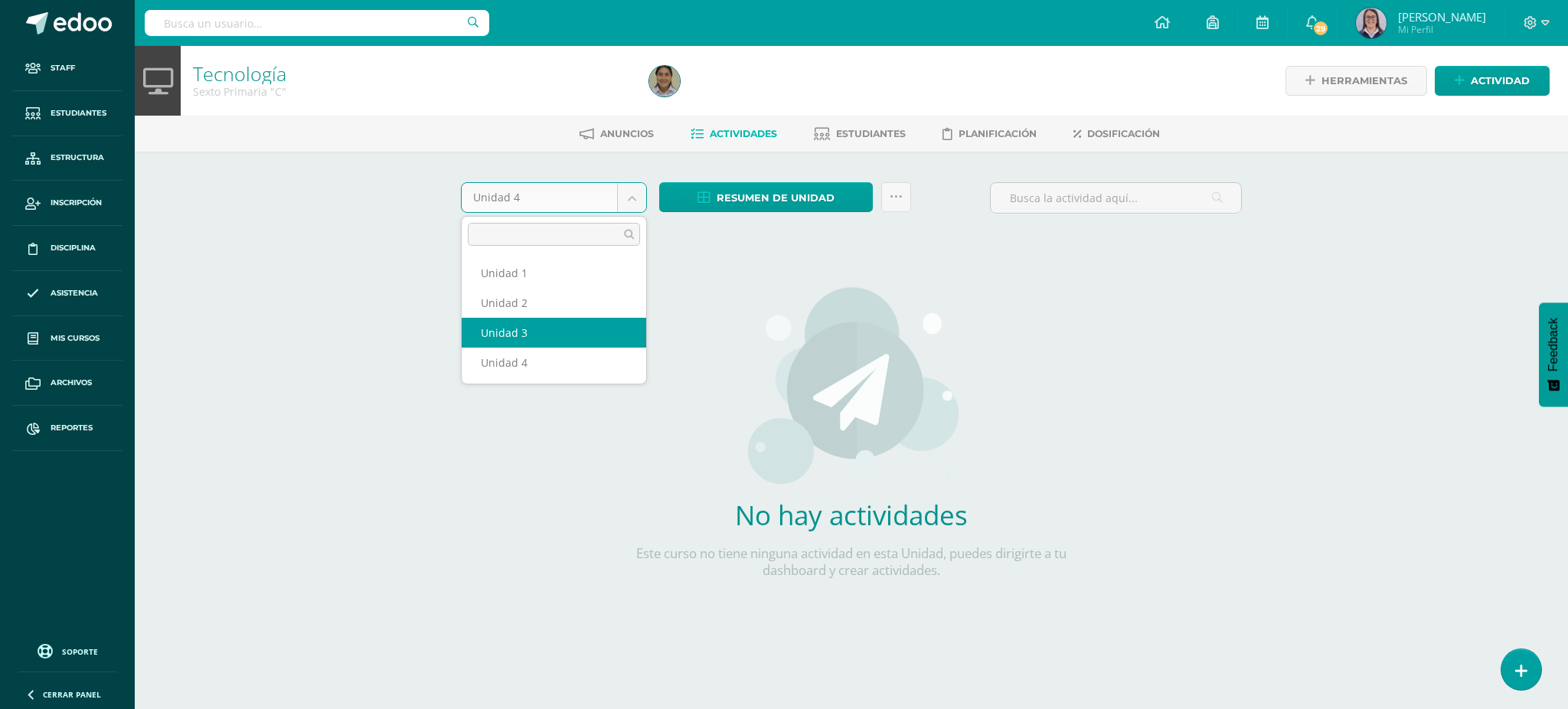
select select "Unidad 3"
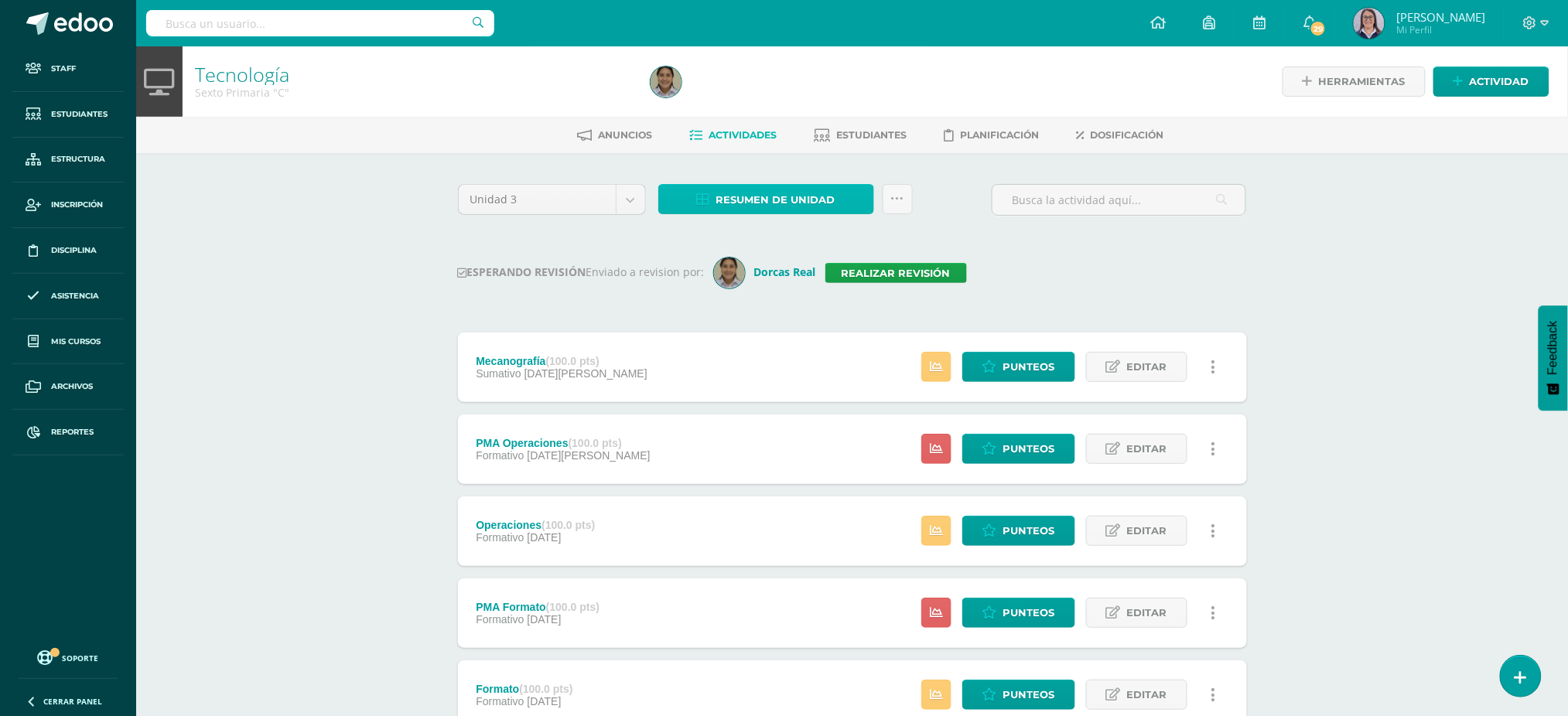
click at [755, 191] on span "Resumen de unidad" at bounding box center [776, 200] width 119 height 29
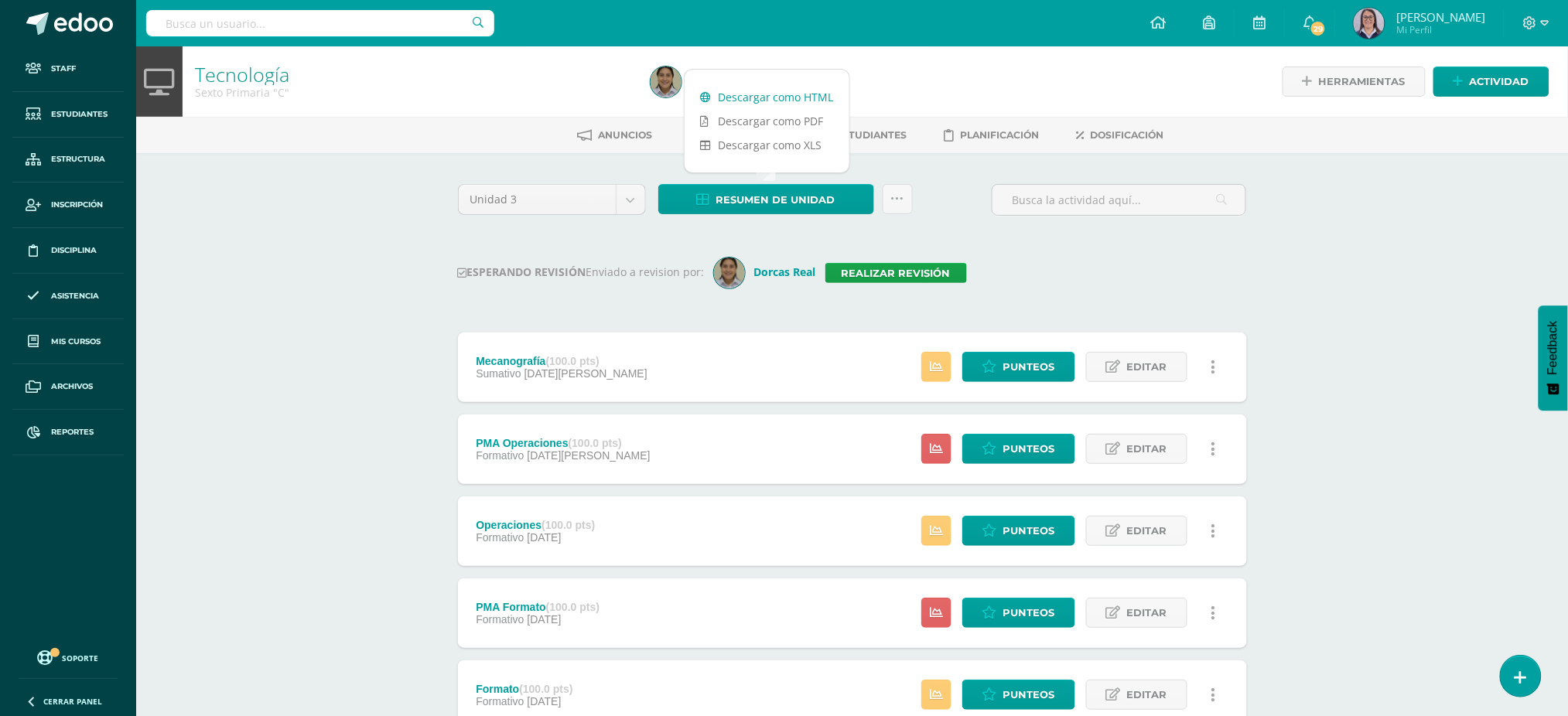
click at [770, 93] on link "Descargar como HTML" at bounding box center [767, 97] width 164 height 24
click at [931, 269] on link "Realizar revisión" at bounding box center [896, 273] width 141 height 20
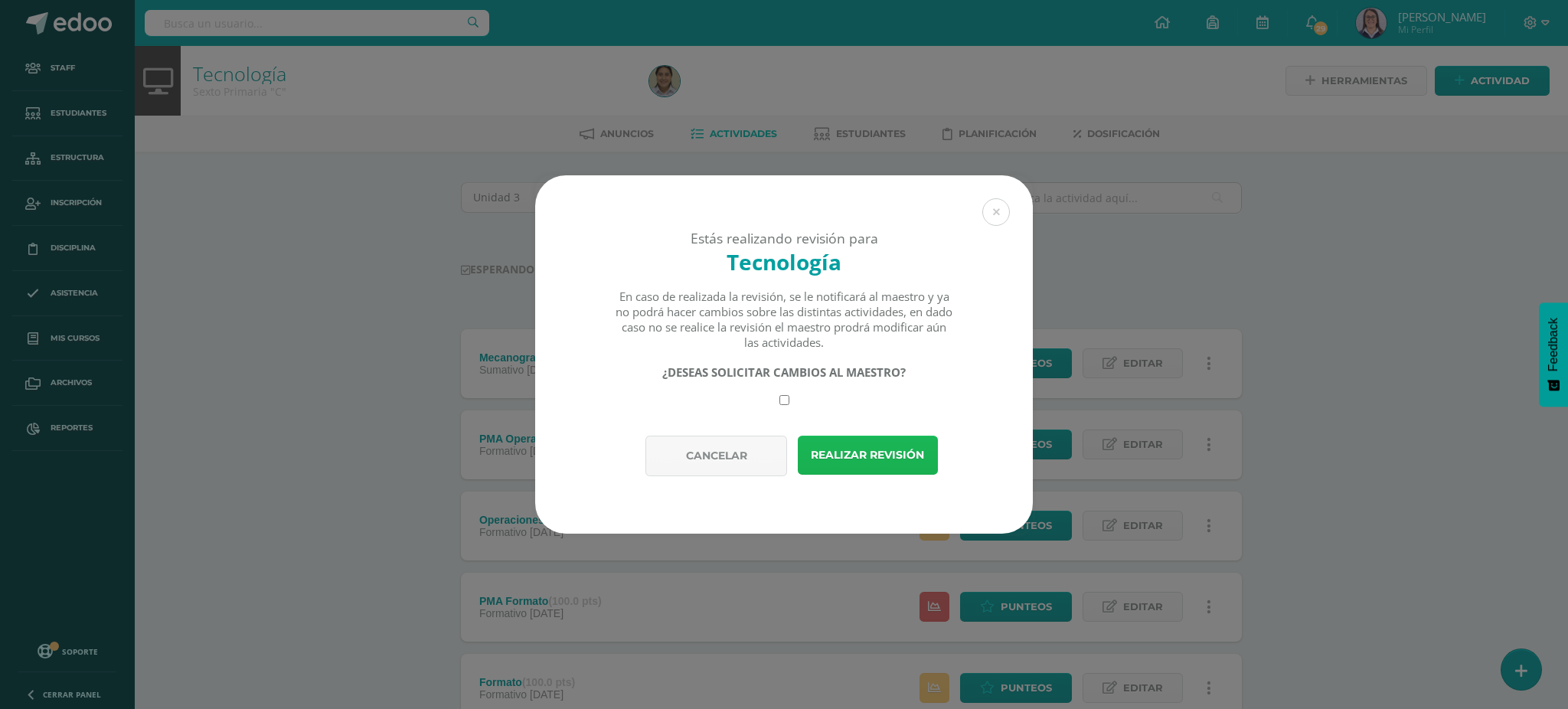
click at [922, 470] on button "Realizar revisión" at bounding box center [867, 455] width 140 height 39
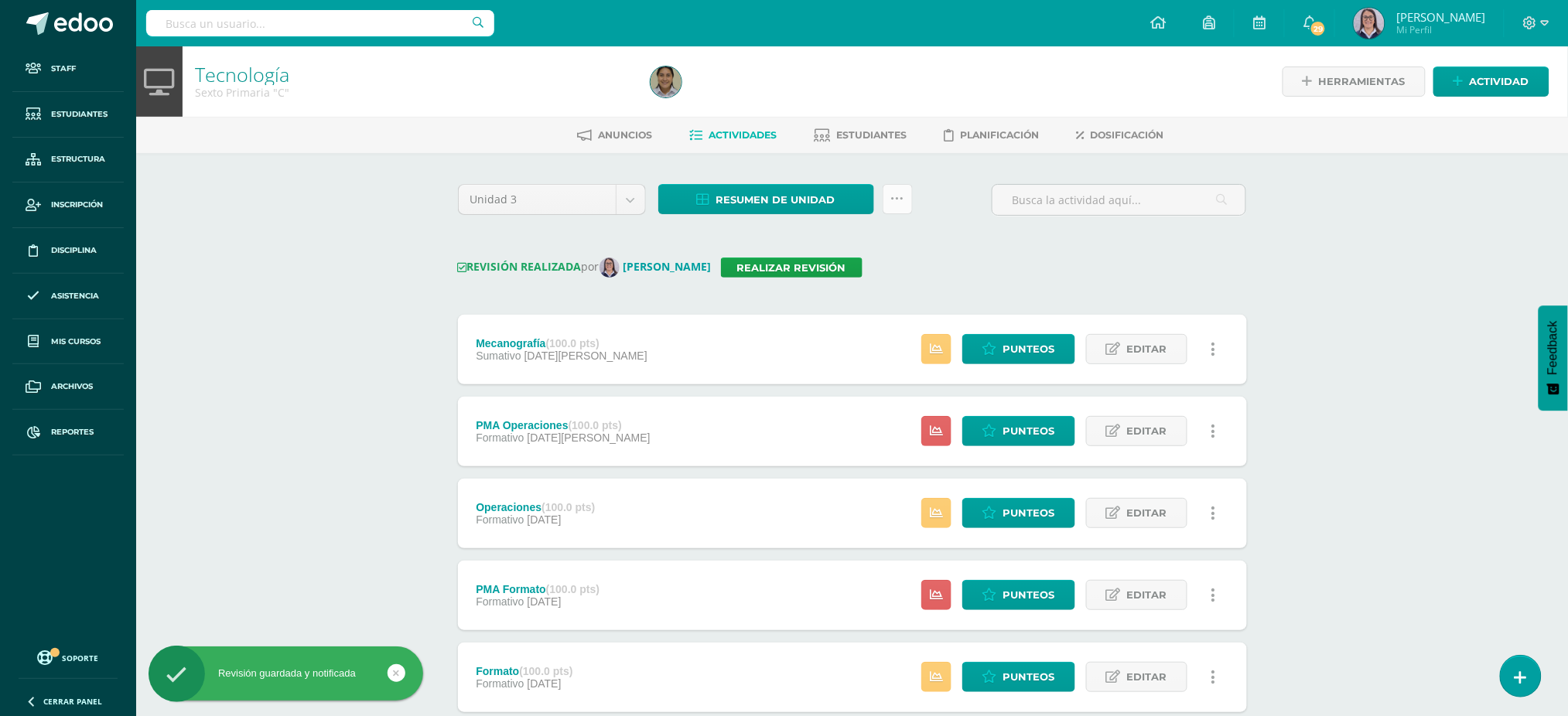
click at [905, 197] on link at bounding box center [897, 198] width 30 height 30
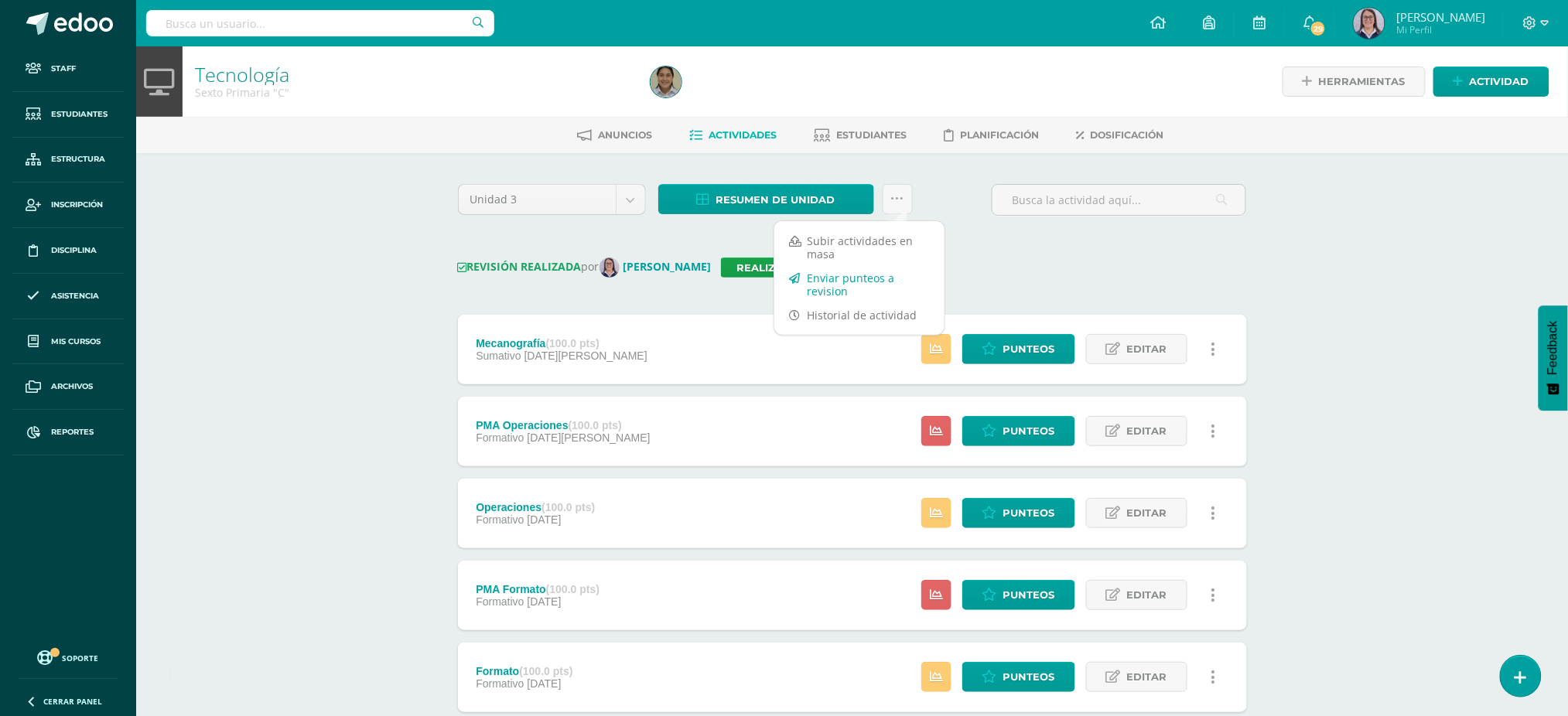
click at [922, 282] on link "Enviar punteos a revision" at bounding box center [859, 284] width 170 height 37
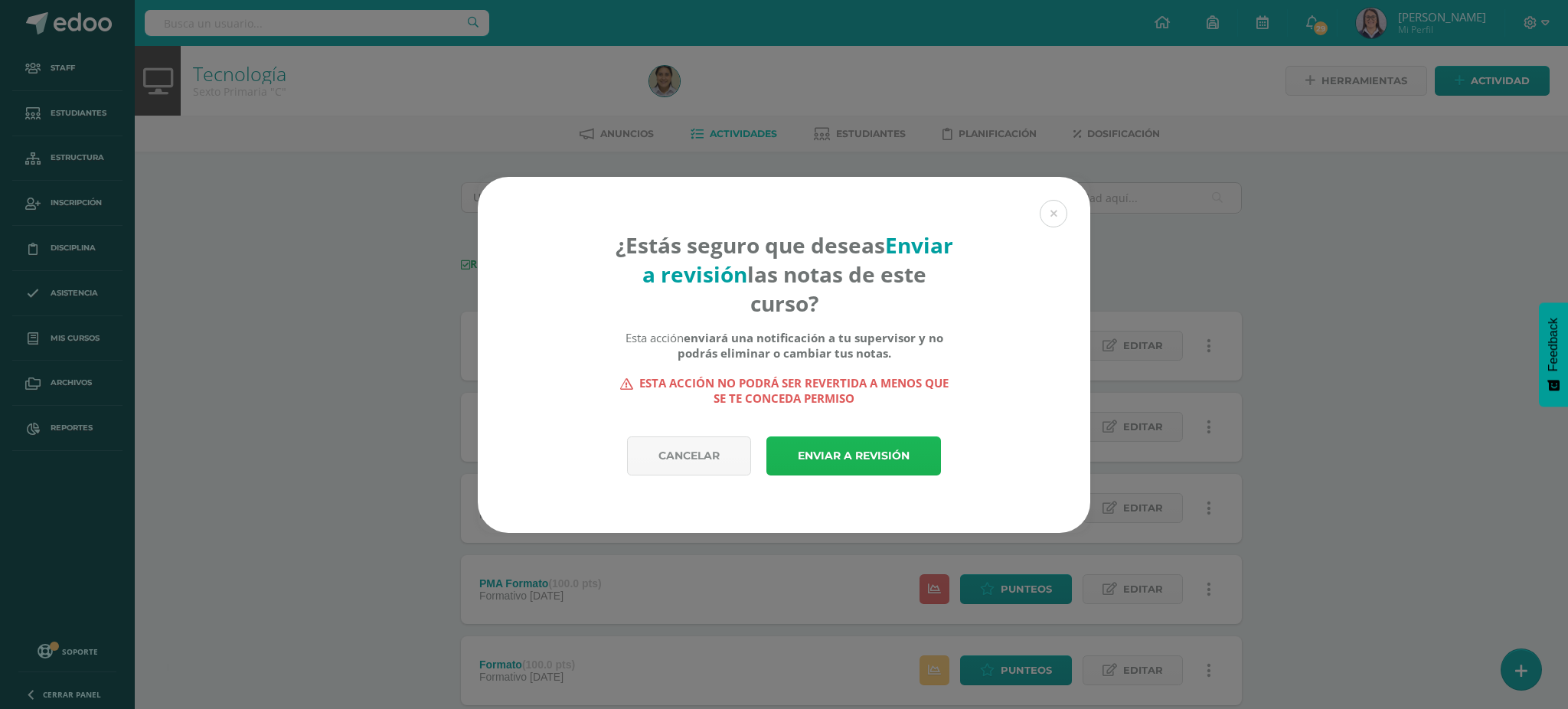
click at [871, 460] on link "Enviar a revisión" at bounding box center [853, 456] width 175 height 39
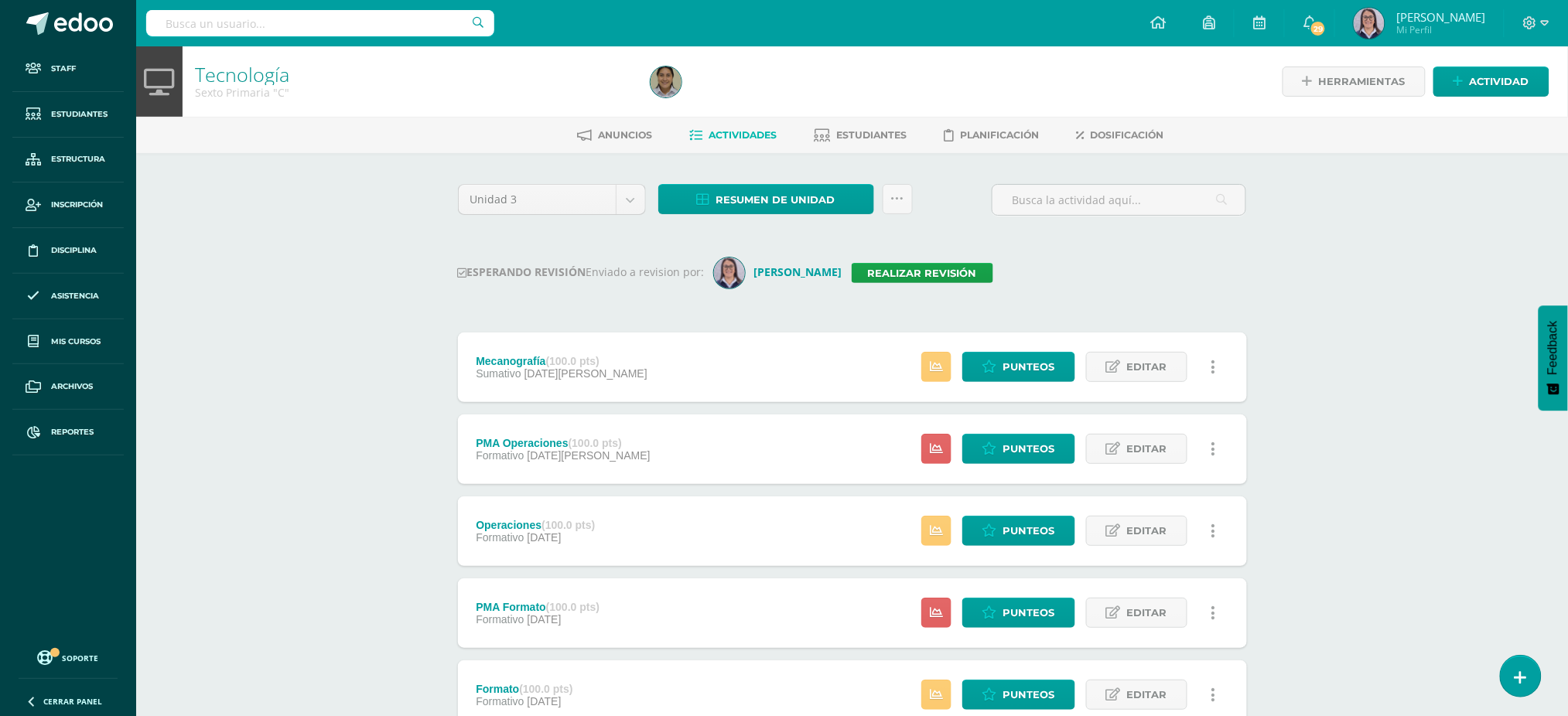
drag, startPoint x: 210, startPoint y: 40, endPoint x: 210, endPoint y: 20, distance: 20.0
click at [209, 37] on div at bounding box center [320, 23] width 348 height 46
click at [210, 19] on input "text" at bounding box center [320, 23] width 348 height 26
type input "tecnología tercero"
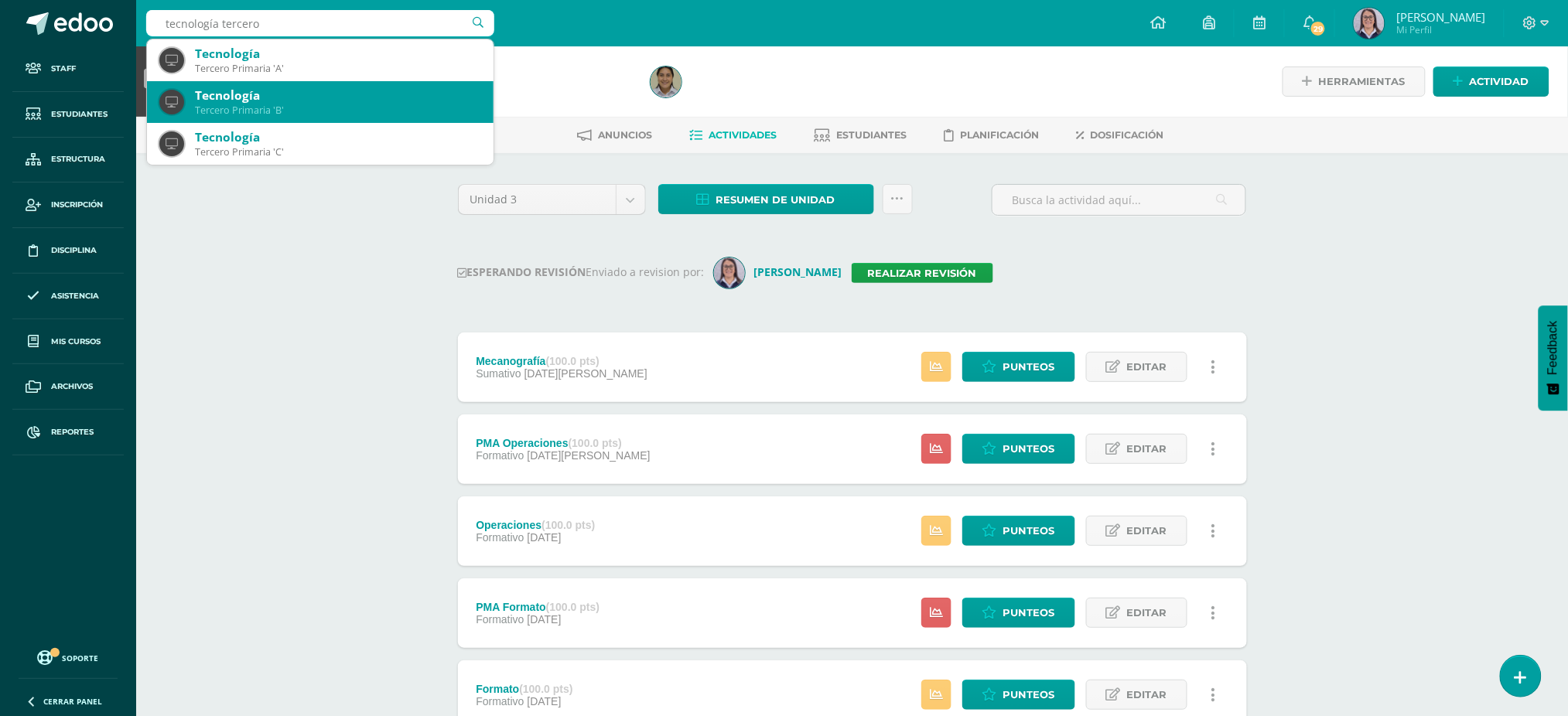
click at [175, 95] on span at bounding box center [171, 101] width 25 height 25
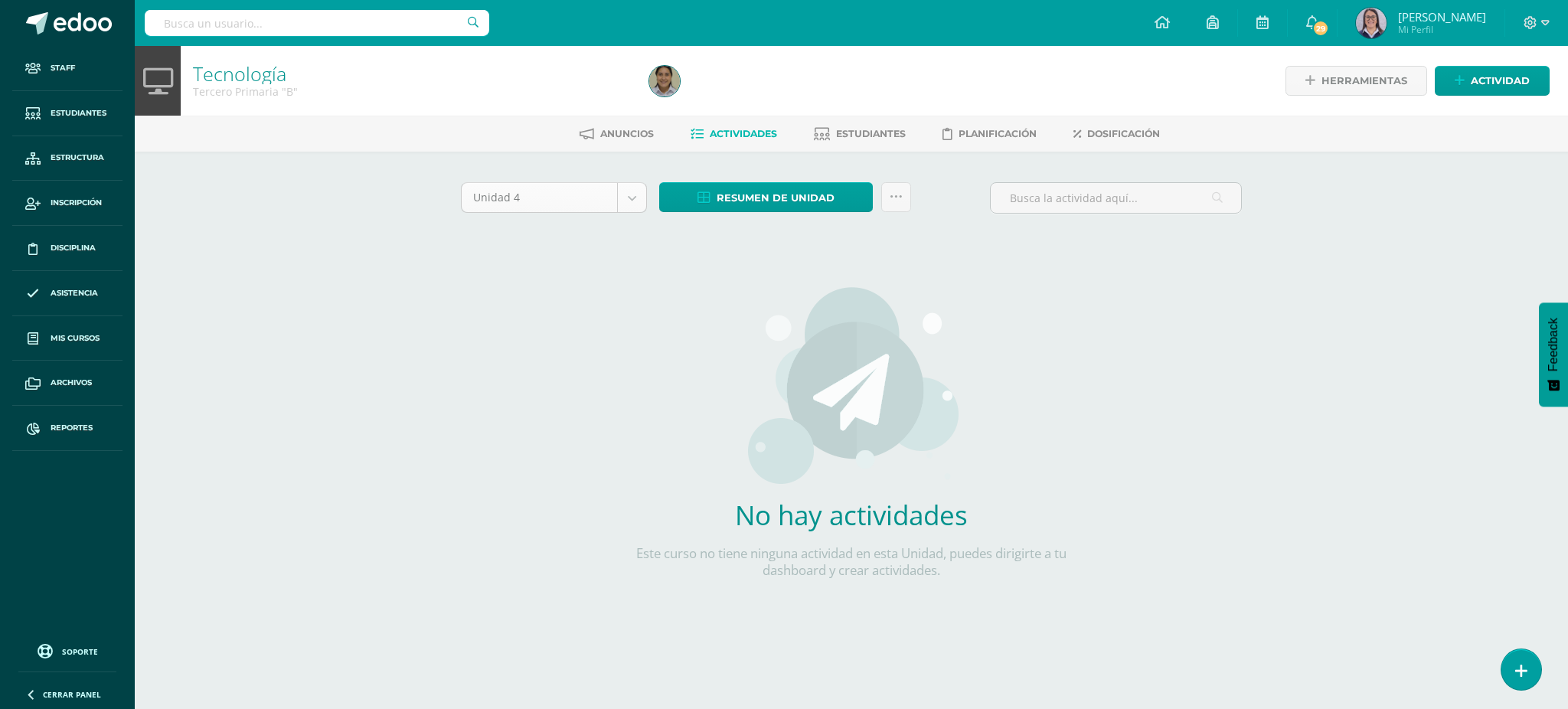
click at [586, 201] on body "Staff Estudiantes Estructura Inscripción Disciplina Asistencia Mis cursos Archi…" at bounding box center [784, 329] width 1568 height 658
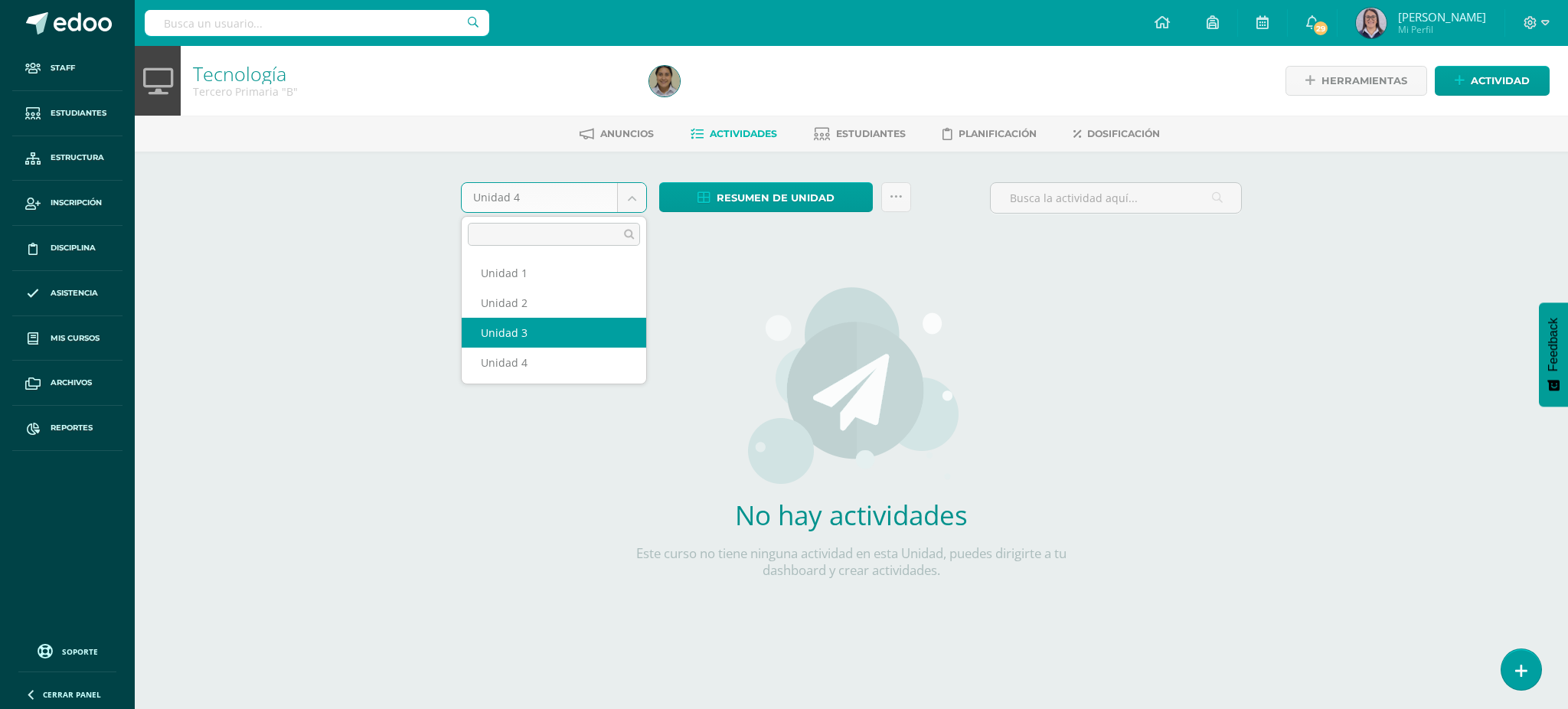
select select "Unidad 3"
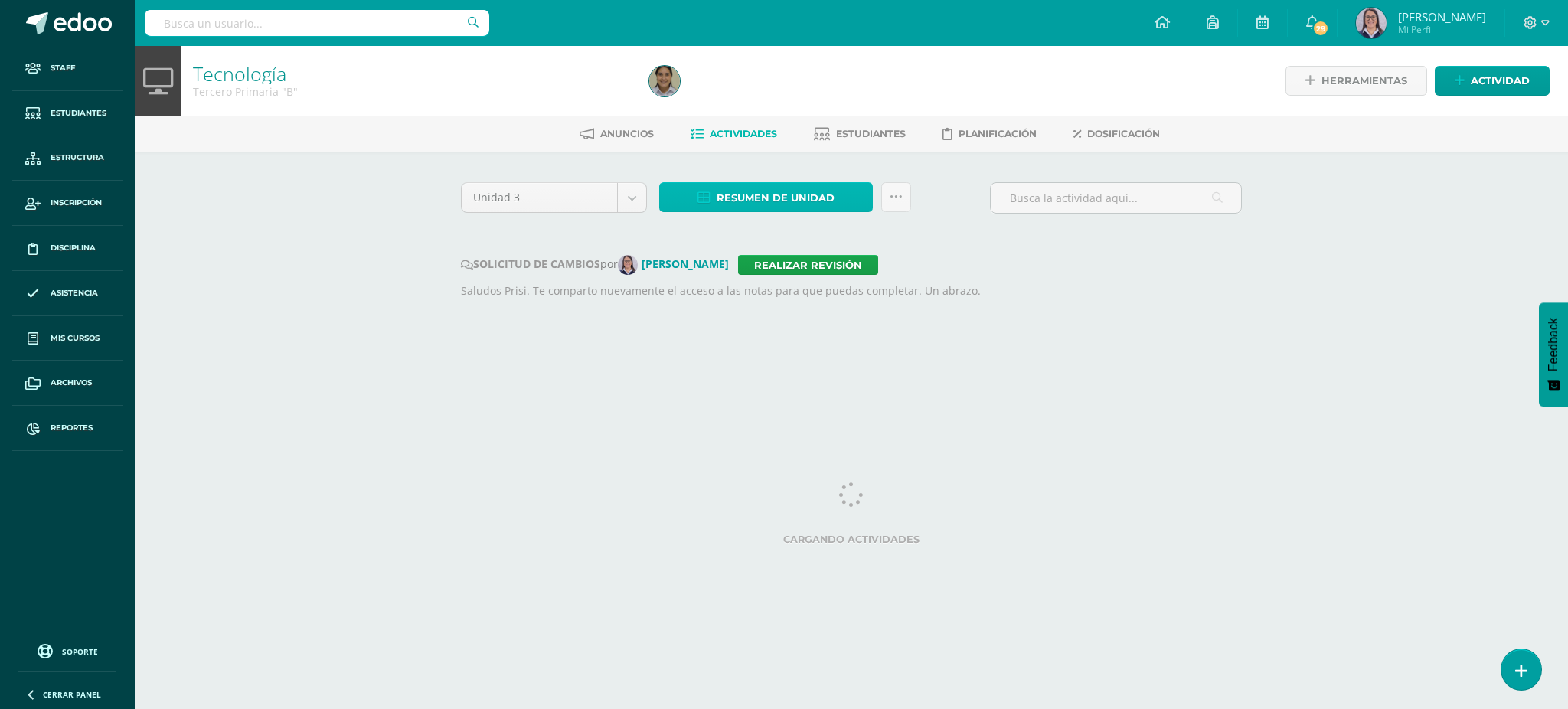
click at [825, 192] on span "Resumen de unidad" at bounding box center [776, 198] width 118 height 29
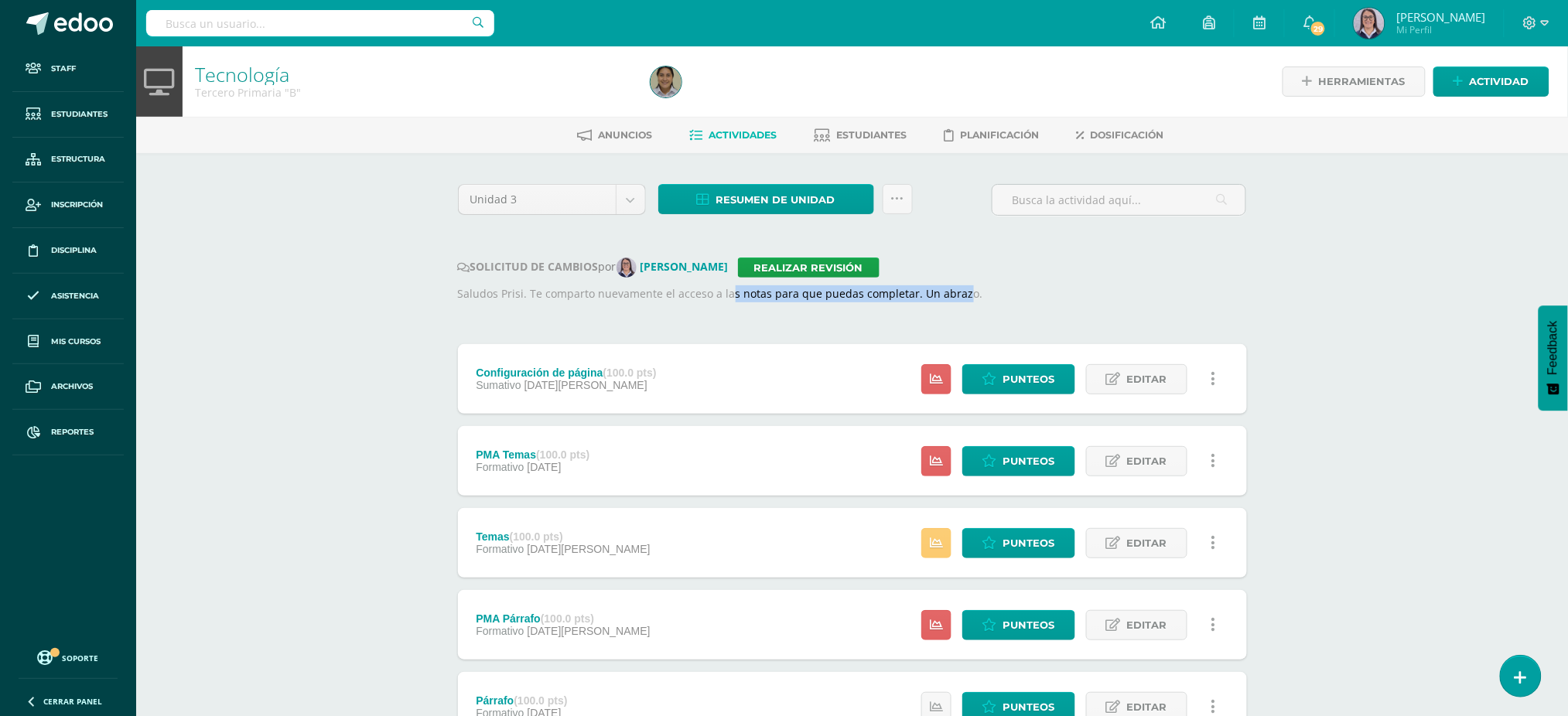
drag, startPoint x: 725, startPoint y: 290, endPoint x: 956, endPoint y: 289, distance: 231.0
click at [956, 289] on p "Saludos Prisi. Te comparto nuevamente el acceso a las notas para que puedas com…" at bounding box center [853, 294] width 789 height 17
click at [950, 291] on p "Saludos Prisi. Te comparto nuevamente el acceso a las notas para que puedas com…" at bounding box center [853, 294] width 789 height 17
click at [813, 199] on span "Resumen de unidad" at bounding box center [776, 200] width 119 height 29
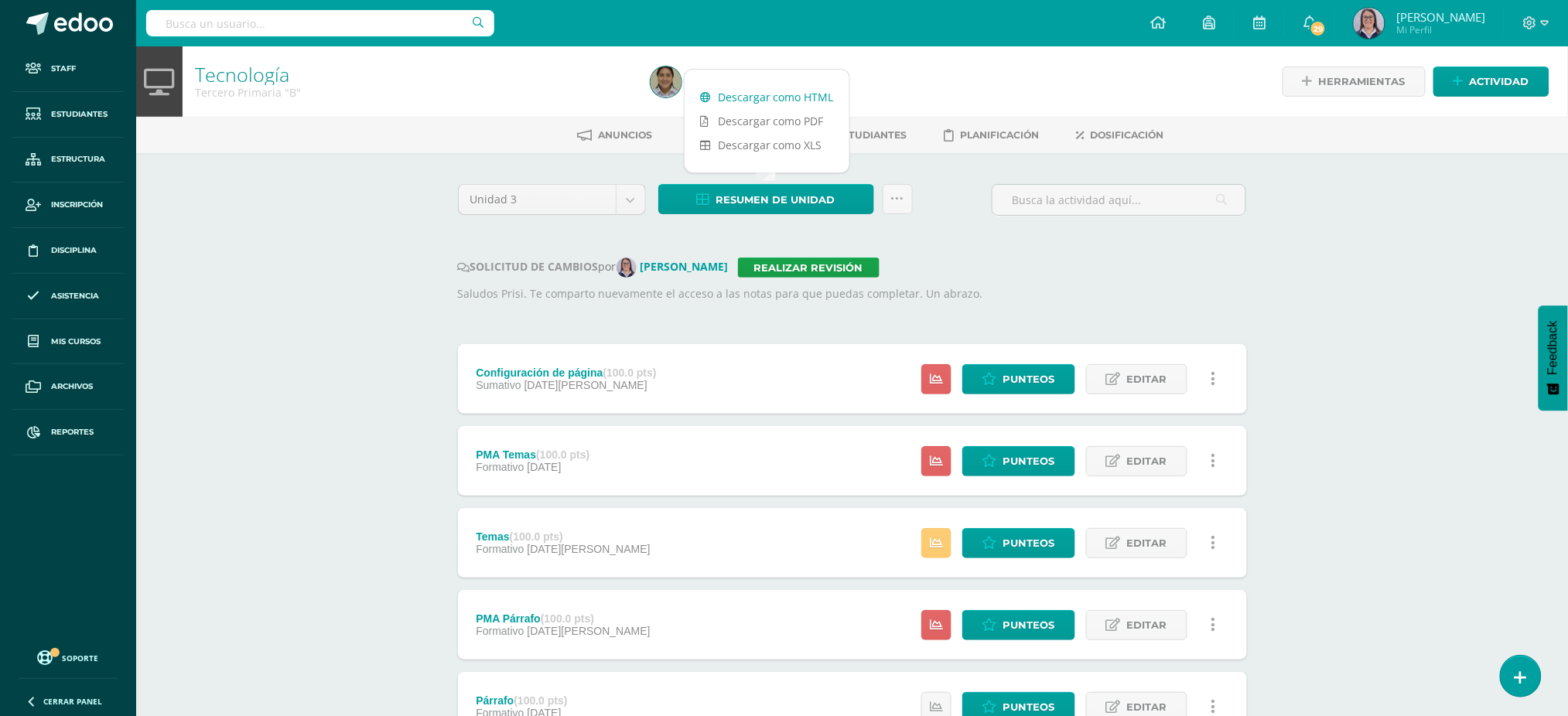
click at [807, 89] on link "Descargar como HTML" at bounding box center [767, 97] width 164 height 24
